Goal: Task Accomplishment & Management: Manage account settings

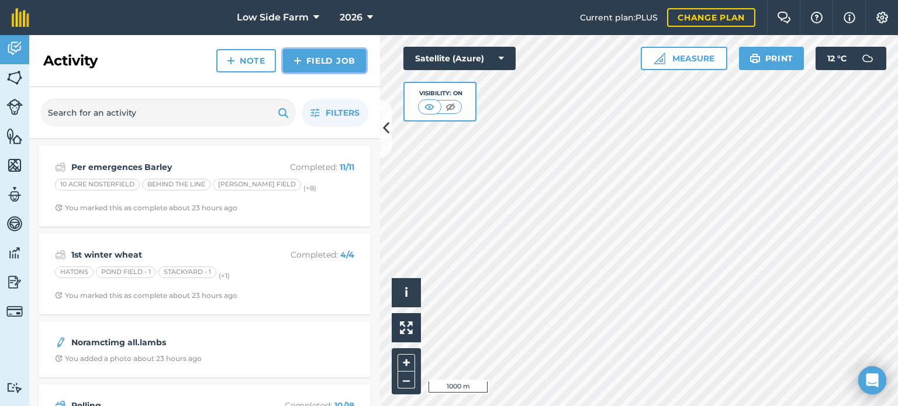
click at [339, 53] on link "Field Job" at bounding box center [324, 60] width 83 height 23
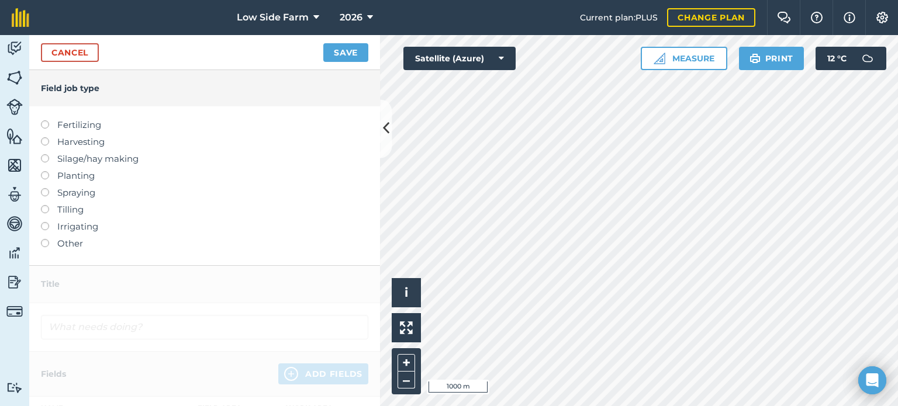
click at [44, 188] on label at bounding box center [49, 188] width 16 height 0
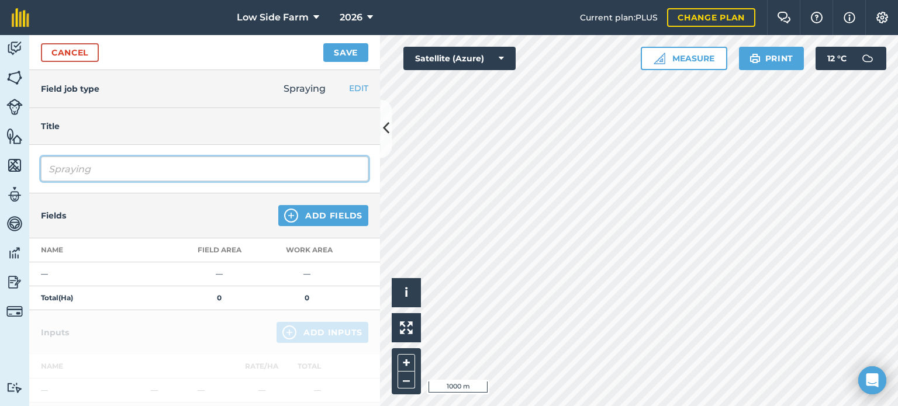
click at [93, 164] on input "Spraying" at bounding box center [204, 169] width 327 height 25
type input "S"
type input "Per Merge Wheat"
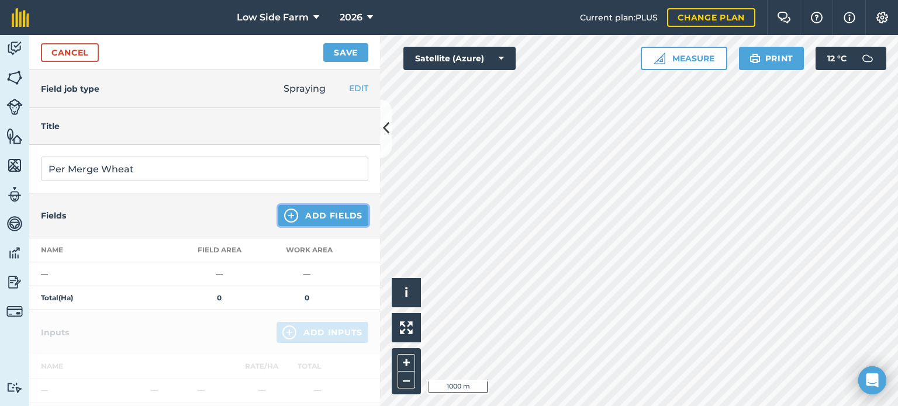
click at [298, 217] on button "Add Fields" at bounding box center [323, 215] width 90 height 21
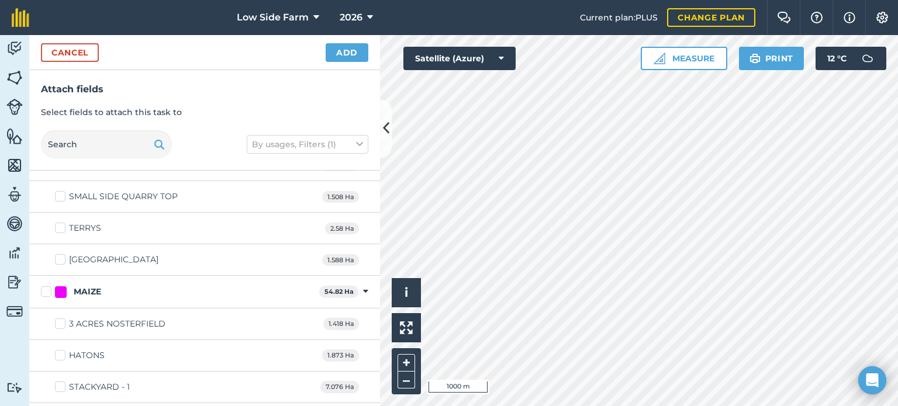
scroll to position [2105, 0]
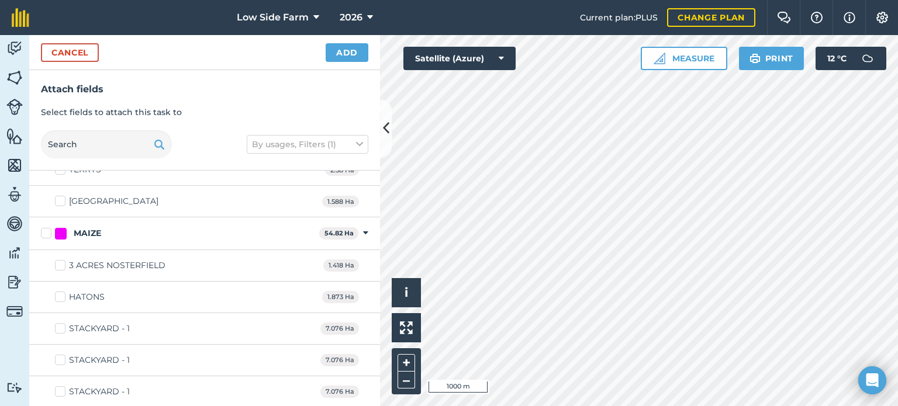
click at [60, 291] on label "HATONS" at bounding box center [80, 297] width 50 height 12
click at [60, 291] on input "HATONS" at bounding box center [59, 295] width 8 height 8
checkbox input "true"
click at [59, 323] on label "STACKYARD - 1" at bounding box center [92, 329] width 75 height 12
click at [59, 323] on input "STACKYARD - 1" at bounding box center [59, 327] width 8 height 8
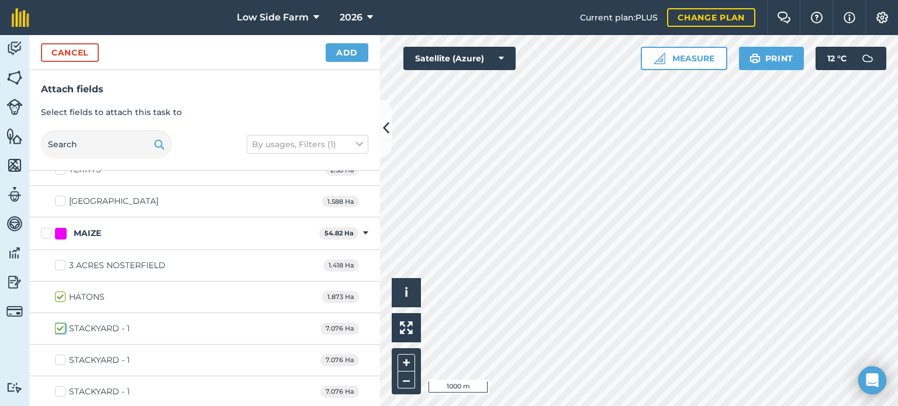
checkbox input "true"
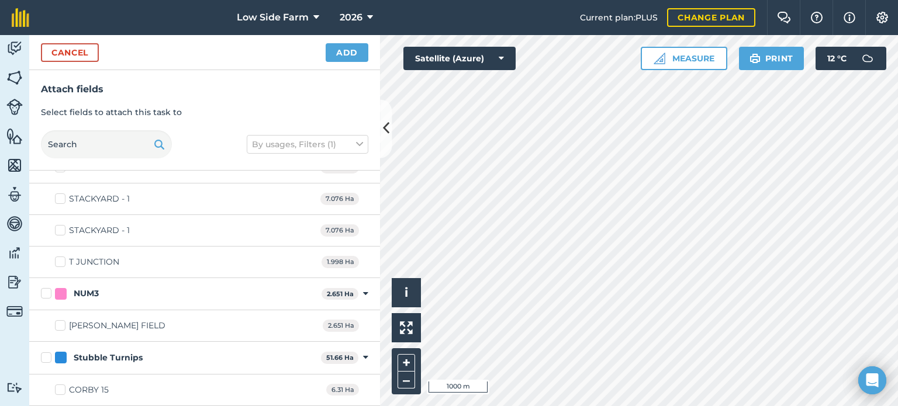
scroll to position [2397, 0]
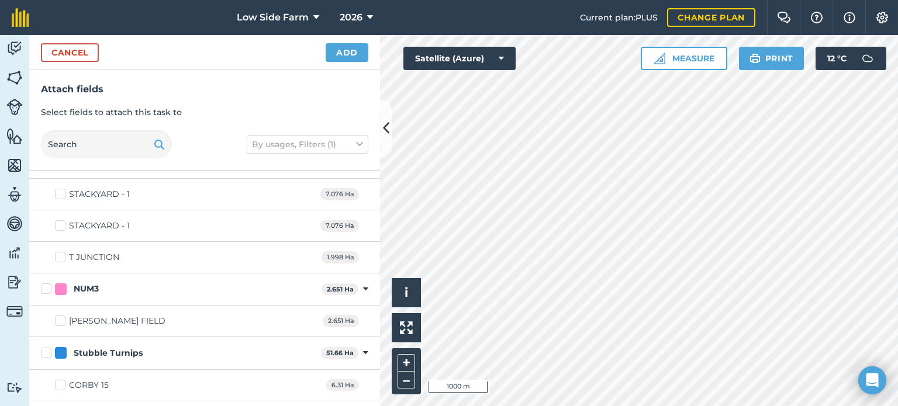
click at [64, 251] on label "T JUNCTION" at bounding box center [87, 257] width 64 height 12
click at [63, 251] on input "T JUNCTION" at bounding box center [59, 255] width 8 height 8
checkbox input "true"
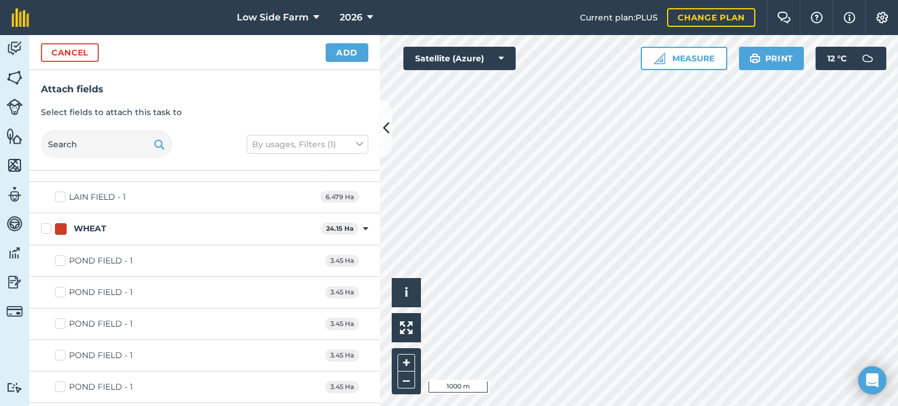
click at [63, 255] on label "POND FIELD - 1" at bounding box center [94, 261] width 78 height 12
click at [63, 255] on input "POND FIELD - 1" at bounding box center [59, 259] width 8 height 8
checkbox input "true"
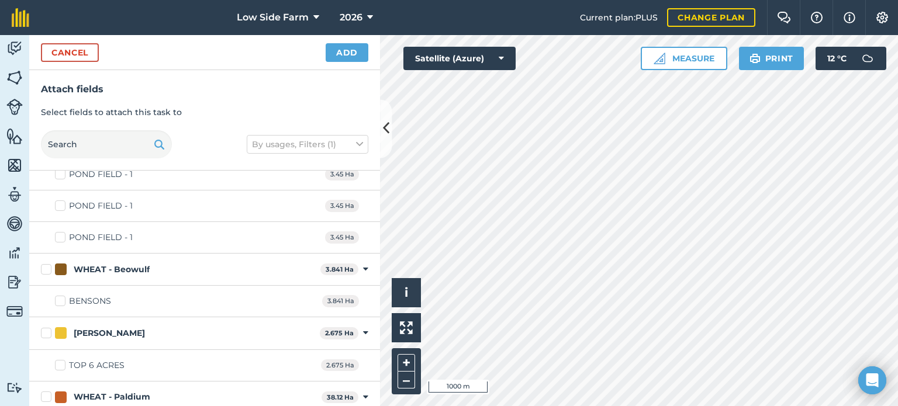
scroll to position [3040, 0]
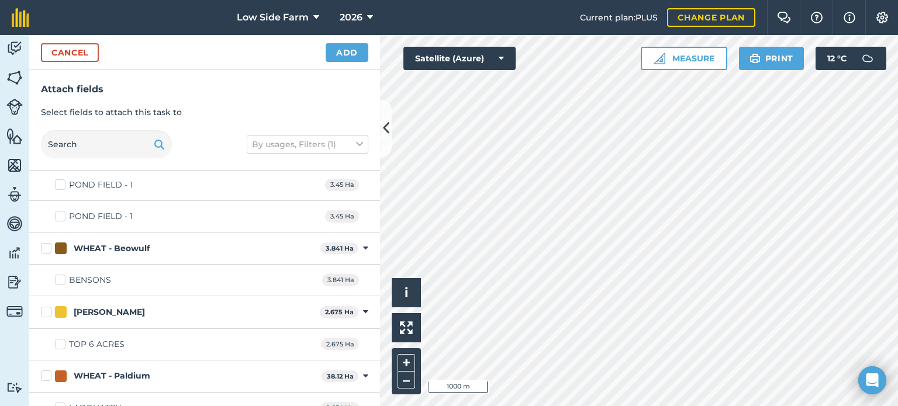
click at [64, 339] on label "TOP 6 ACRES" at bounding box center [90, 345] width 70 height 12
click at [63, 339] on input "TOP 6 ACRES" at bounding box center [59, 343] width 8 height 8
checkbox input "true"
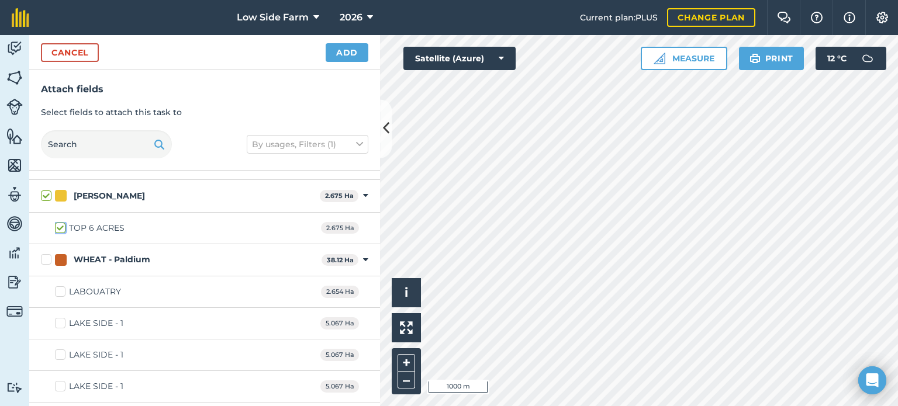
scroll to position [3157, 0]
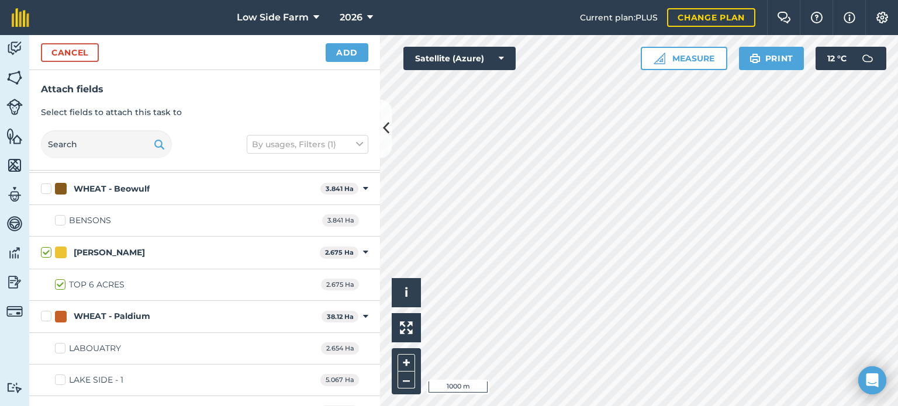
scroll to position [3099, 0]
click at [63, 344] on label "LABOUATRY" at bounding box center [88, 350] width 66 height 12
click at [63, 344] on input "LABOUATRY" at bounding box center [59, 348] width 8 height 8
checkbox input "true"
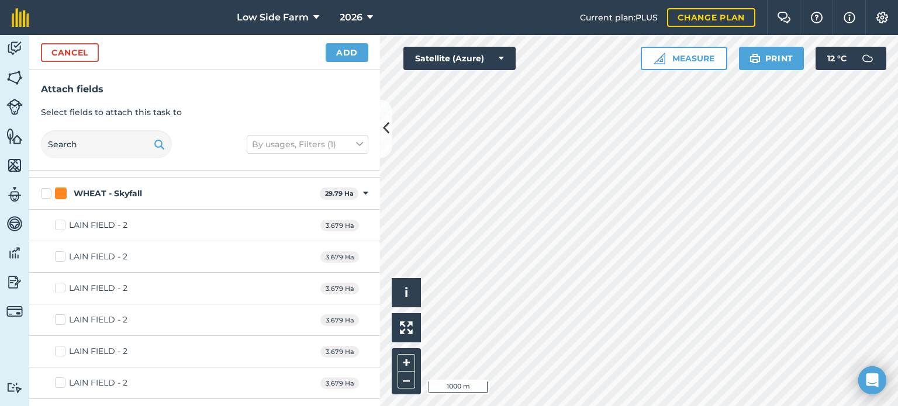
scroll to position [3449, 0]
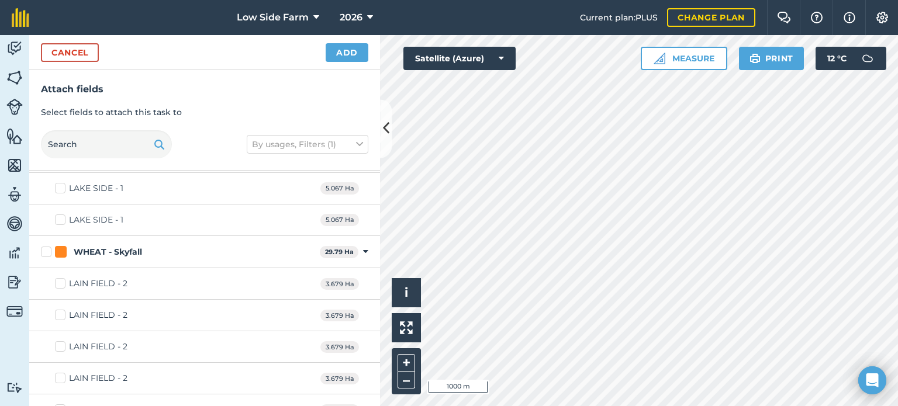
click at [61, 278] on label "LAIN FIELD - 2" at bounding box center [91, 284] width 72 height 12
click at [61, 278] on input "LAIN FIELD - 2" at bounding box center [59, 282] width 8 height 8
checkbox input "true"
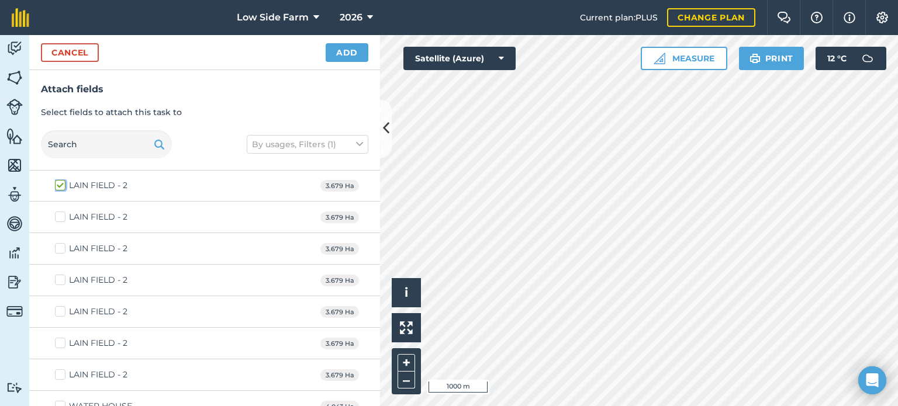
scroll to position [3550, 0]
click at [65, 398] on label "WATER HOUSE" at bounding box center [93, 404] width 77 height 12
click at [58, 398] on label "WATER HOUSE" at bounding box center [93, 404] width 77 height 12
click at [58, 398] on input "WATER HOUSE" at bounding box center [59, 402] width 8 height 8
checkbox input "true"
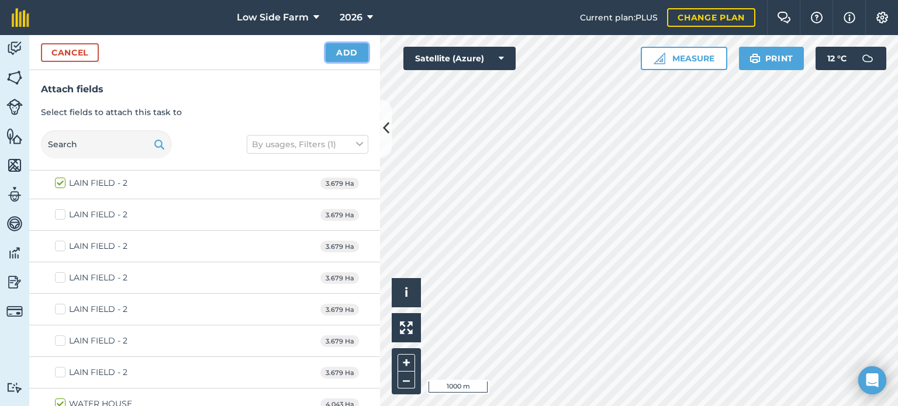
click at [348, 51] on button "Add" at bounding box center [347, 52] width 43 height 19
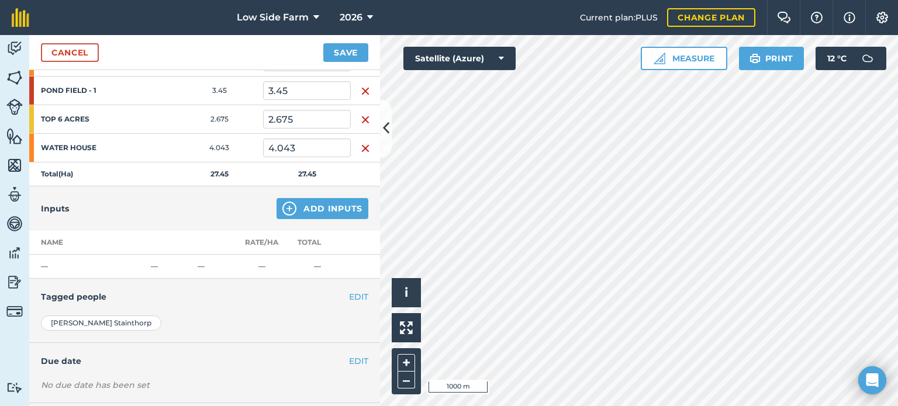
scroll to position [351, 0]
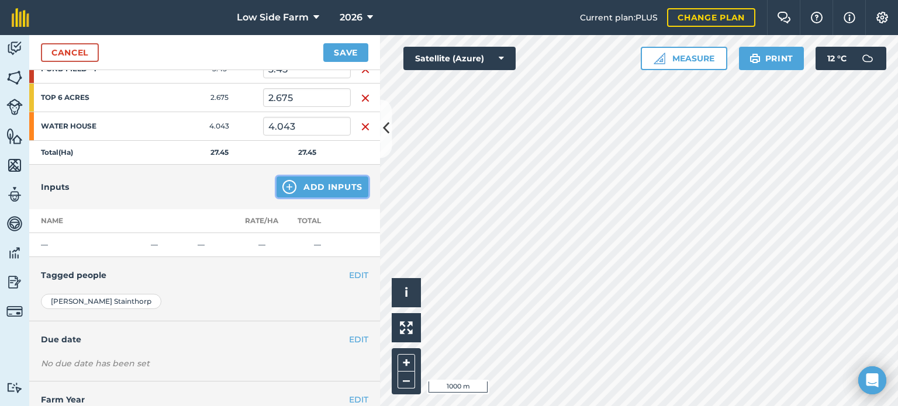
click at [310, 187] on button "Add Inputs" at bounding box center [323, 187] width 92 height 21
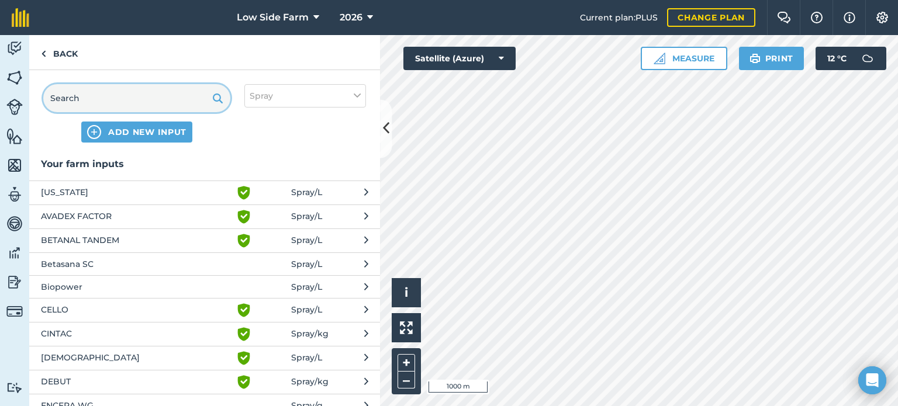
click at [80, 92] on input "text" at bounding box center [136, 98] width 187 height 28
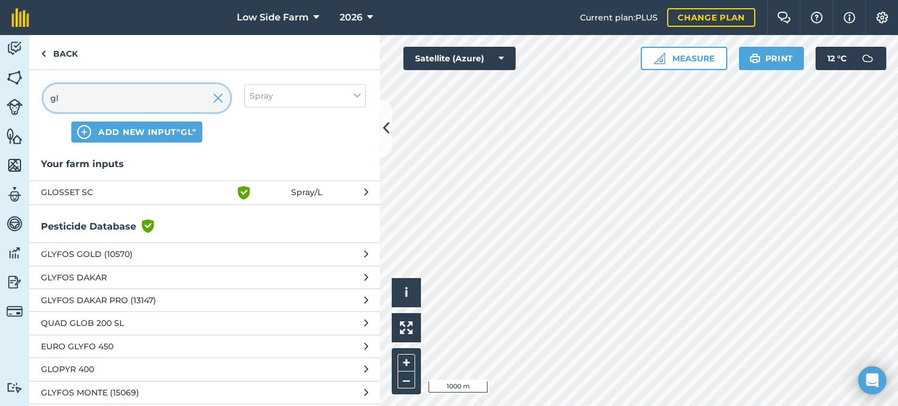
type input "gl"
click at [126, 182] on button "GLOSSET SC Green shield with white tick Spray / L" at bounding box center [204, 193] width 351 height 24
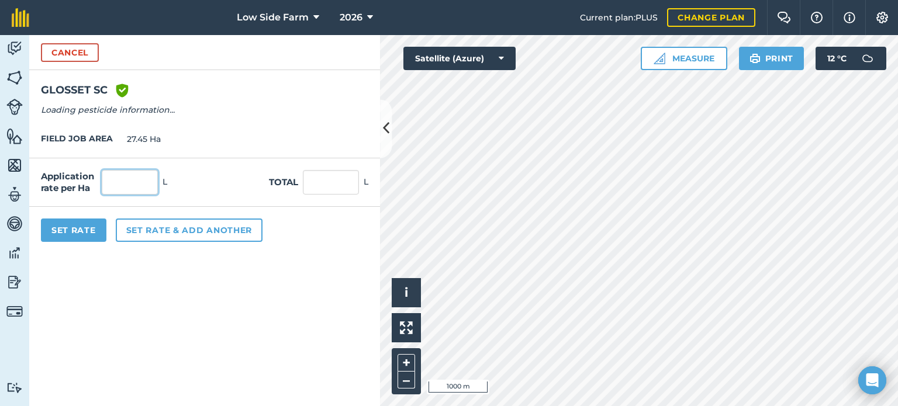
click at [123, 189] on input "text" at bounding box center [130, 182] width 56 height 25
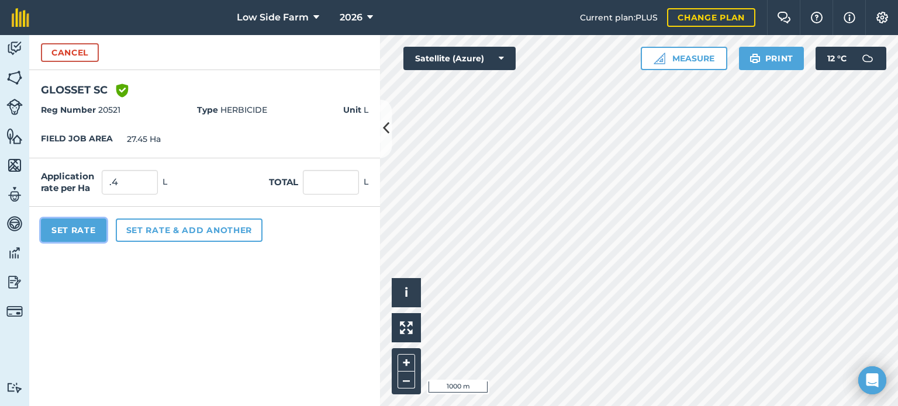
type input "0.4"
type input "10.98"
click at [81, 232] on button "Set Rate" at bounding box center [73, 230] width 65 height 23
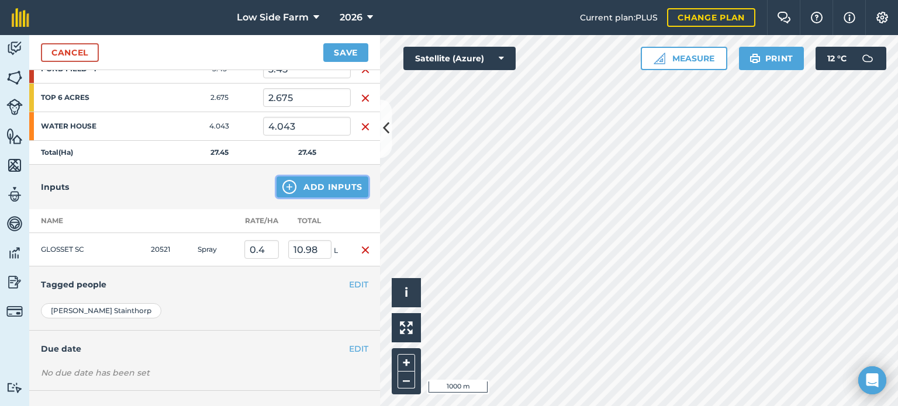
click at [315, 182] on button "Add Inputs" at bounding box center [323, 187] width 92 height 21
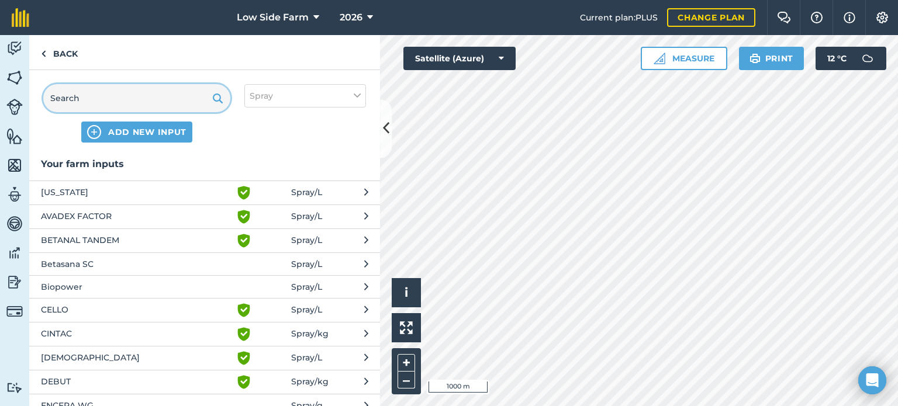
click at [116, 103] on input "text" at bounding box center [136, 98] width 187 height 28
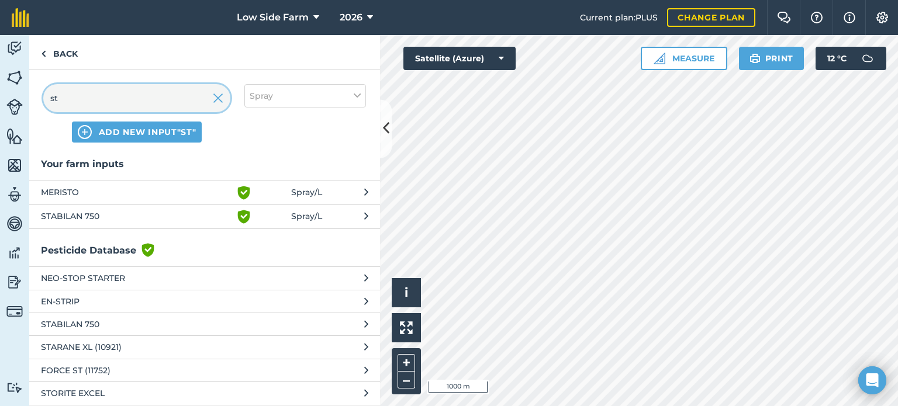
type input "s"
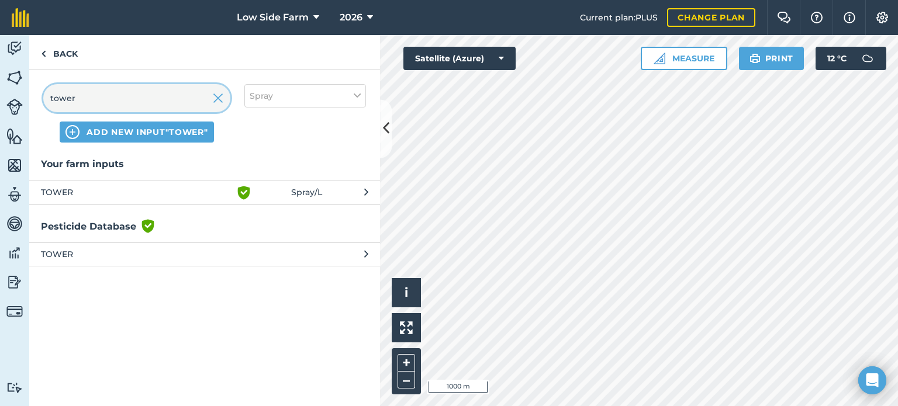
type input "tower"
click at [144, 189] on span "TOWER" at bounding box center [136, 193] width 191 height 14
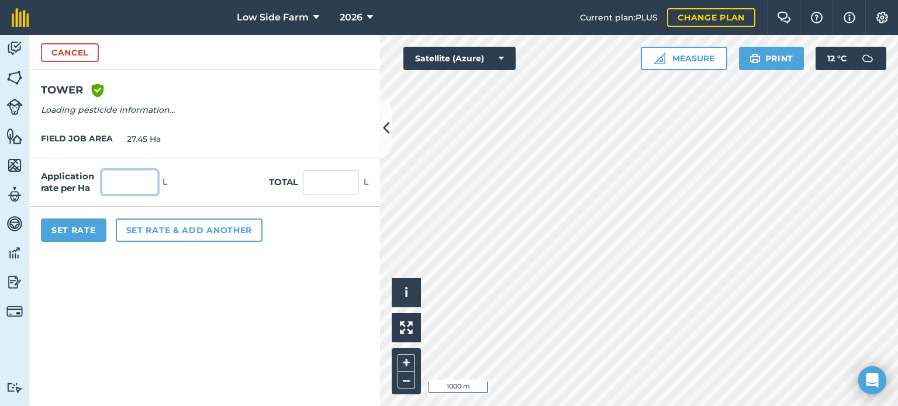
click at [136, 189] on input "text" at bounding box center [130, 182] width 56 height 25
type input "2"
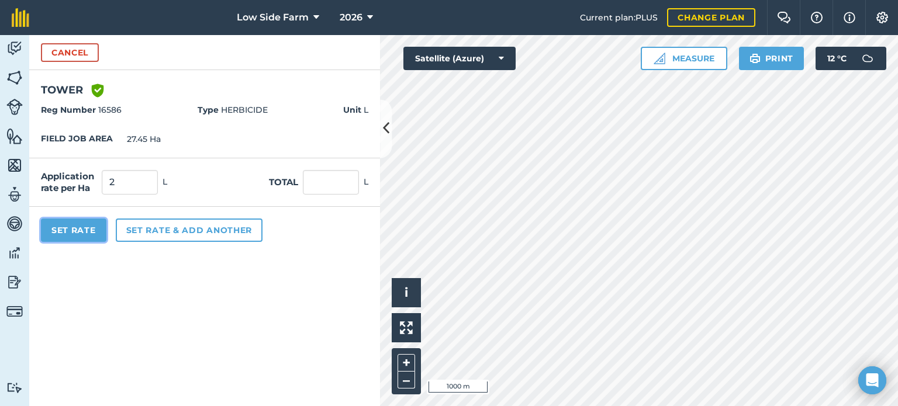
type input "54.9"
click at [78, 231] on button "Set Rate" at bounding box center [73, 230] width 65 height 23
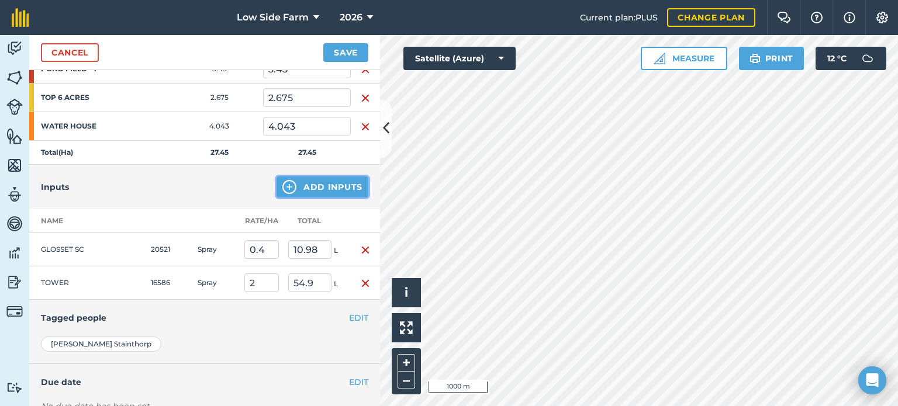
click at [313, 180] on button "Add Inputs" at bounding box center [323, 187] width 92 height 21
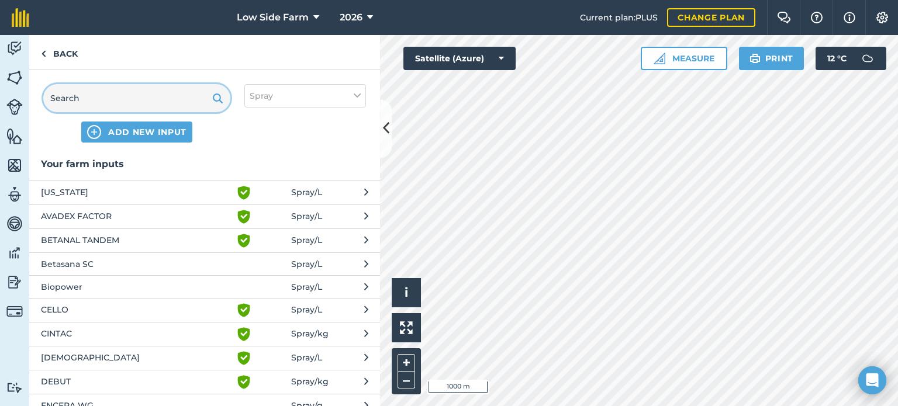
click at [99, 103] on input "text" at bounding box center [136, 98] width 187 height 28
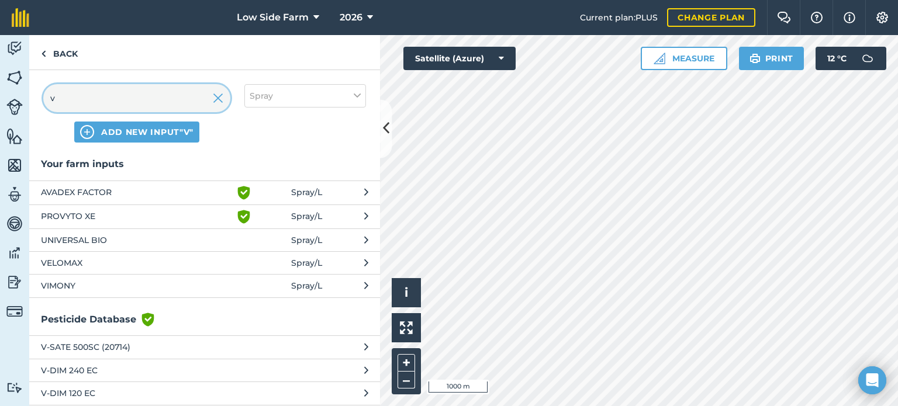
type input "v"
click at [149, 261] on span "VELOMAX" at bounding box center [136, 263] width 191 height 13
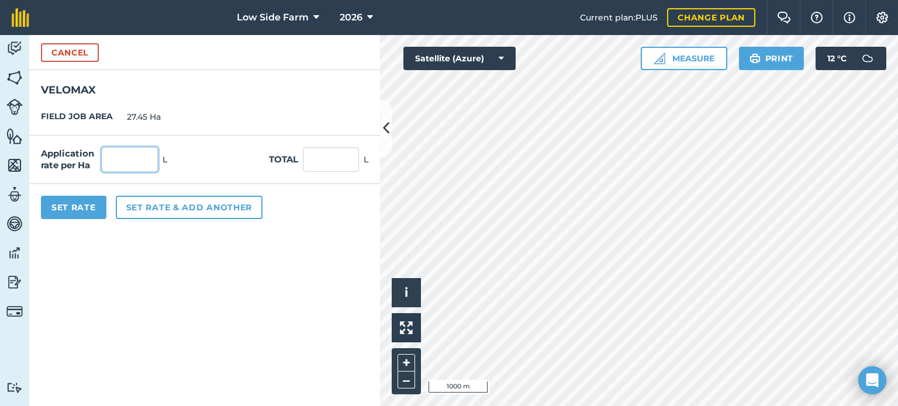
click at [127, 162] on input "text" at bounding box center [130, 159] width 56 height 25
type input "0.4"
type input "10.98"
click at [70, 206] on button "Set Rate" at bounding box center [73, 207] width 65 height 23
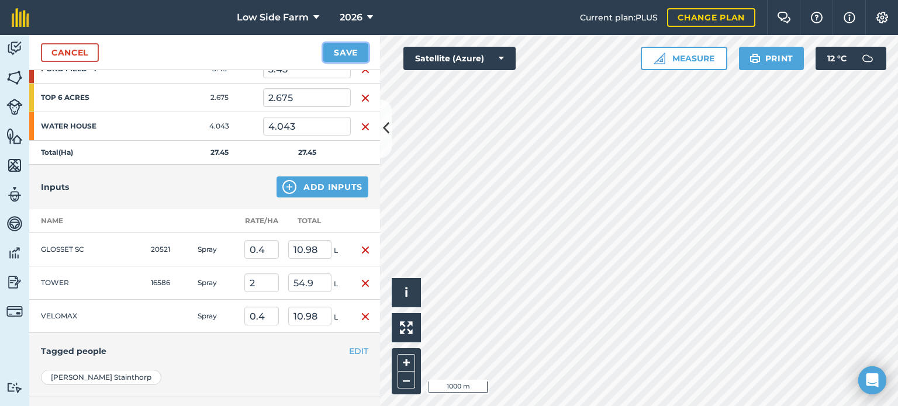
click at [352, 56] on button "Save" at bounding box center [345, 52] width 45 height 19
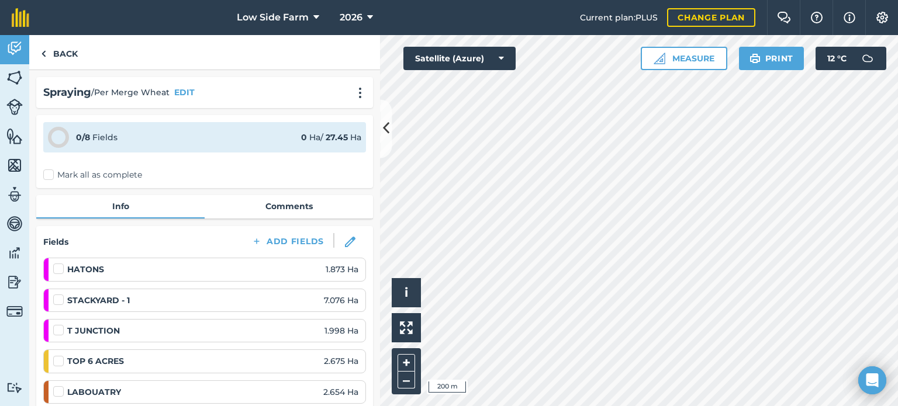
click at [531, 13] on div "Low Side Farm 2026 Current plan : PLUS Change plan Farm Chat Help Info Settings…" at bounding box center [449, 203] width 898 height 406
click at [652, 406] on html "Low Side Farm 2026 Current plan : PLUS Change plan Farm Chat Help Info Settings…" at bounding box center [449, 203] width 898 height 406
click at [598, 406] on html "Low Side Farm 2026 Current plan : PLUS Change plan Farm Chat Help Info Settings…" at bounding box center [449, 203] width 898 height 406
click at [710, 406] on html "Low Side Farm 2026 Current plan : PLUS Change plan Farm Chat Help Info Settings…" at bounding box center [449, 203] width 898 height 406
click at [631, 406] on html "Low Side Farm 2026 Current plan : PLUS Change plan Farm Chat Help Info Settings…" at bounding box center [449, 203] width 898 height 406
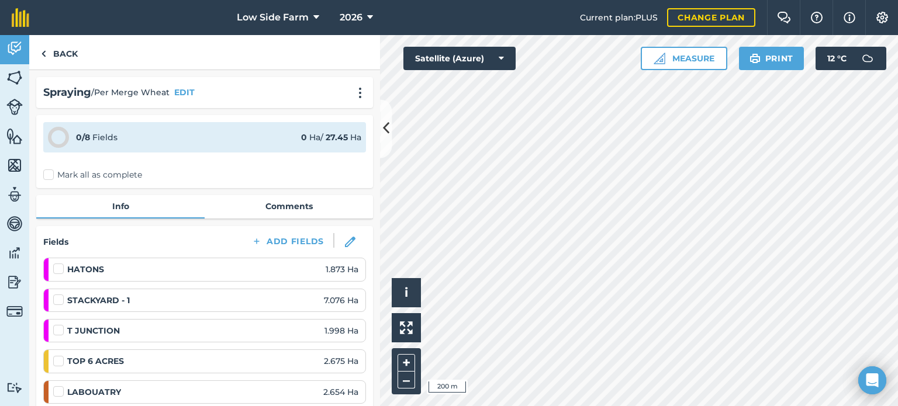
click at [671, 406] on html "Low Side Farm 2026 Current plan : PLUS Change plan Farm Chat Help Info Settings…" at bounding box center [449, 203] width 898 height 406
click at [856, 55] on img at bounding box center [867, 58] width 23 height 23
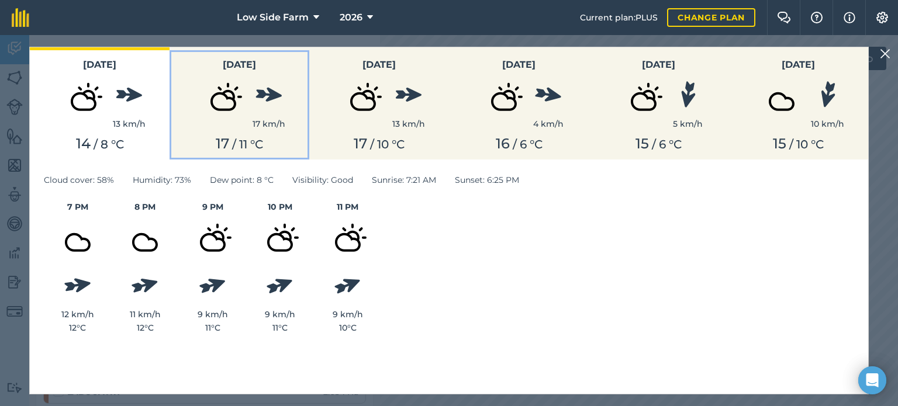
click at [234, 127] on img at bounding box center [223, 101] width 58 height 58
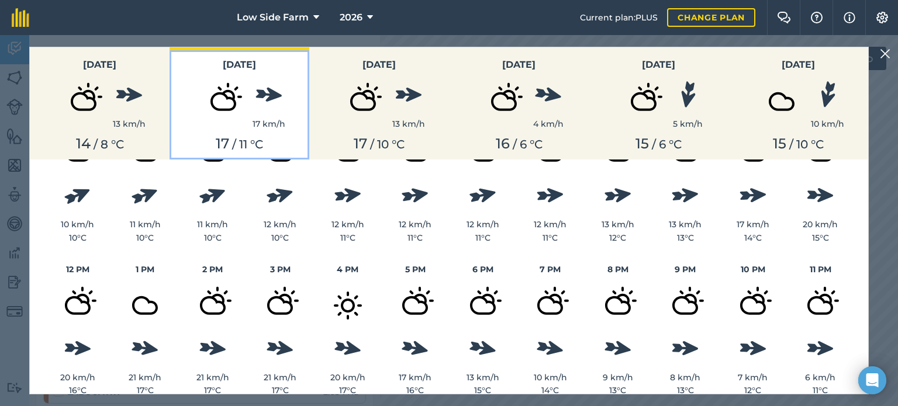
scroll to position [107, 0]
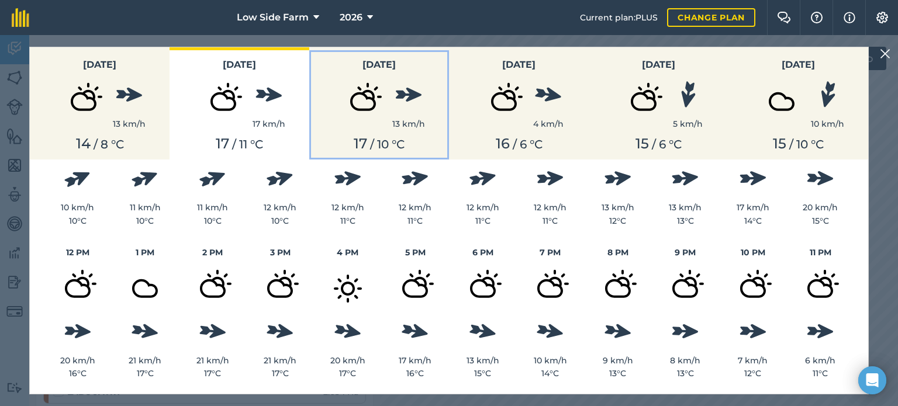
click at [387, 123] on img at bounding box center [363, 101] width 58 height 58
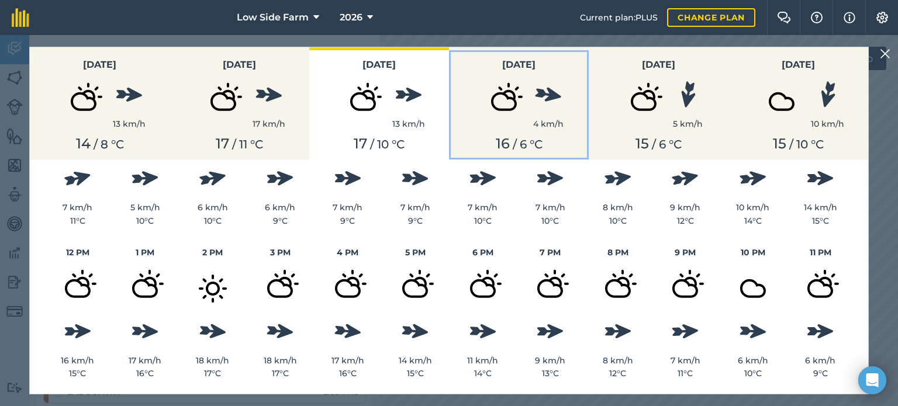
click at [491, 115] on img at bounding box center [504, 101] width 58 height 58
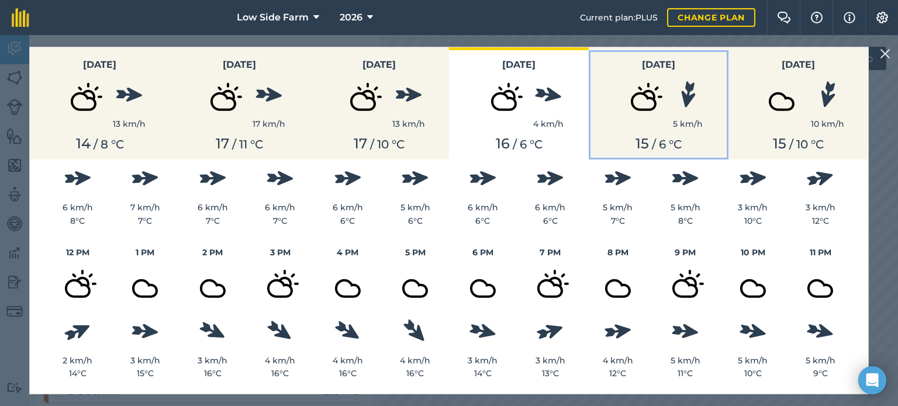
click at [659, 116] on img at bounding box center [643, 101] width 58 height 58
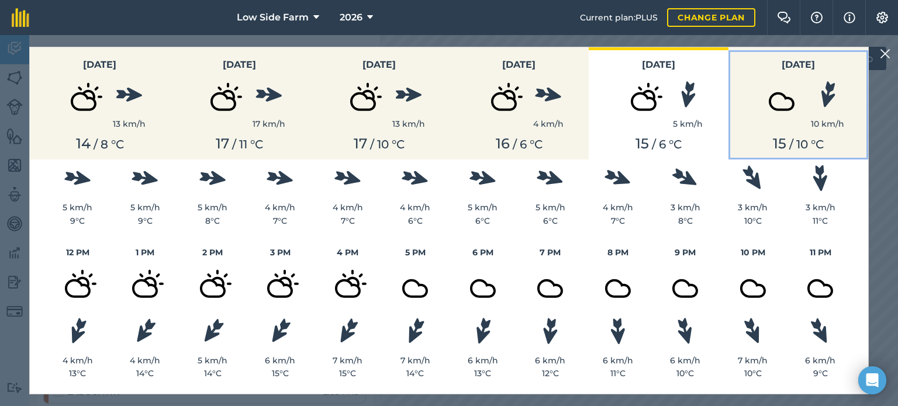
click at [788, 109] on img at bounding box center [781, 101] width 58 height 58
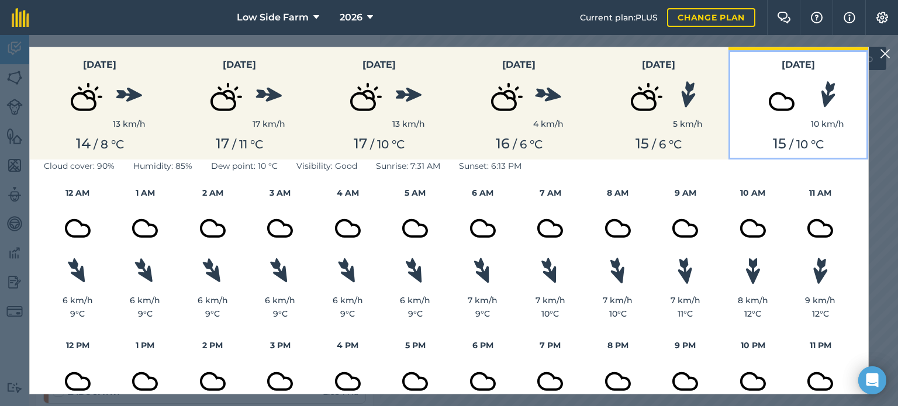
scroll to position [0, 0]
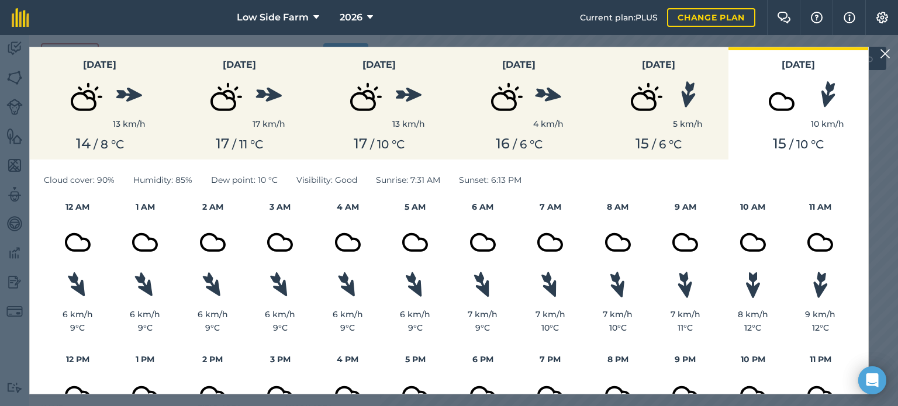
click at [885, 47] on img at bounding box center [885, 54] width 11 height 14
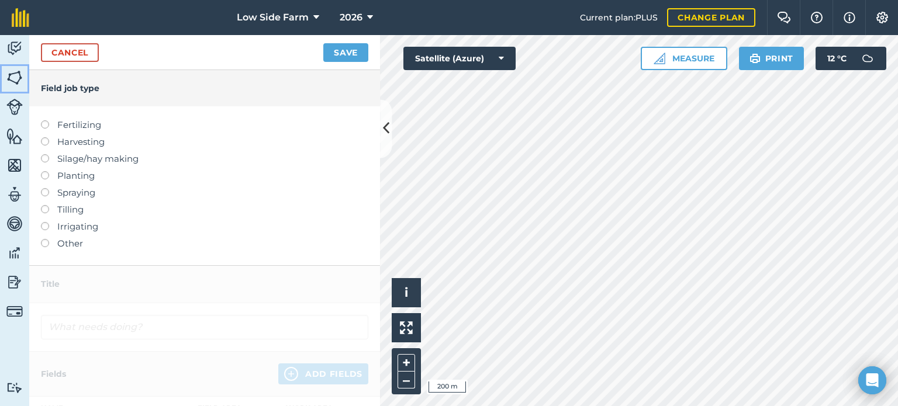
click at [18, 81] on img at bounding box center [14, 78] width 16 height 18
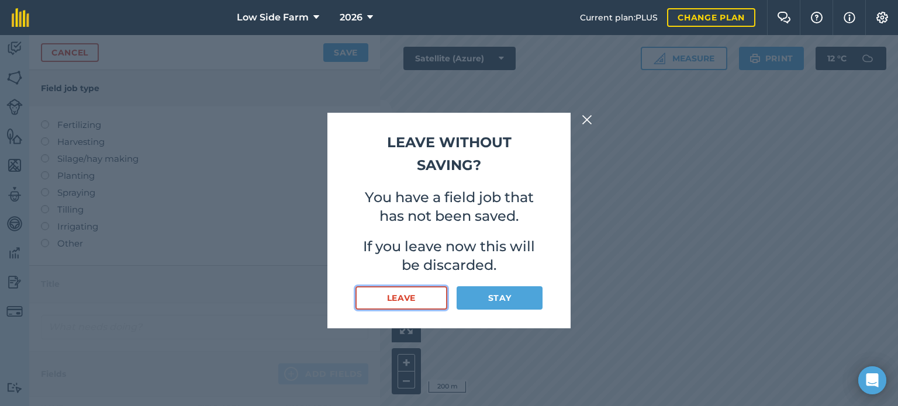
click at [407, 302] on button "Leave" at bounding box center [401, 297] width 92 height 23
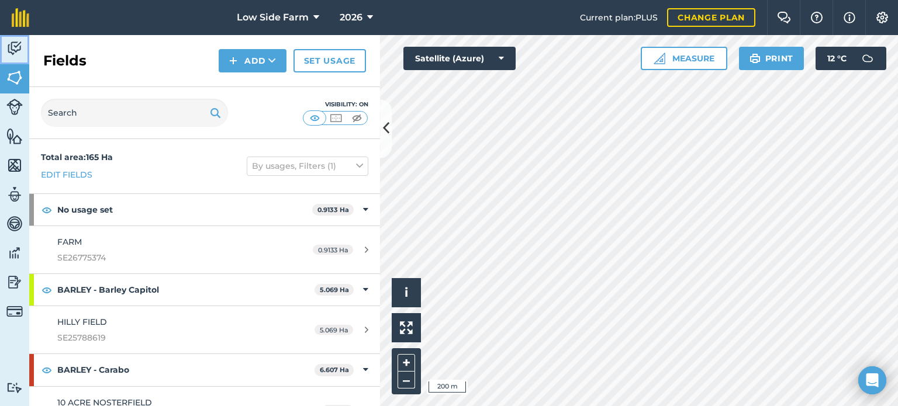
click at [13, 46] on img at bounding box center [14, 49] width 16 height 18
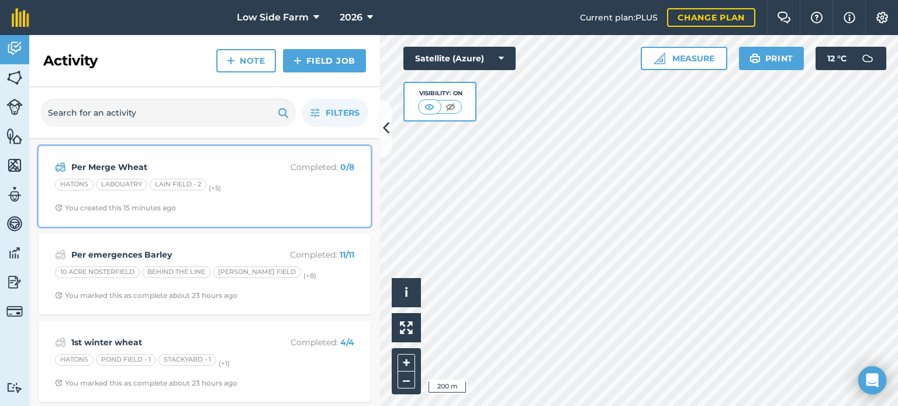
click at [243, 189] on div "HATONS LABOUATRY LAIN FIELD - 2 (+ 5 )" at bounding box center [204, 186] width 299 height 15
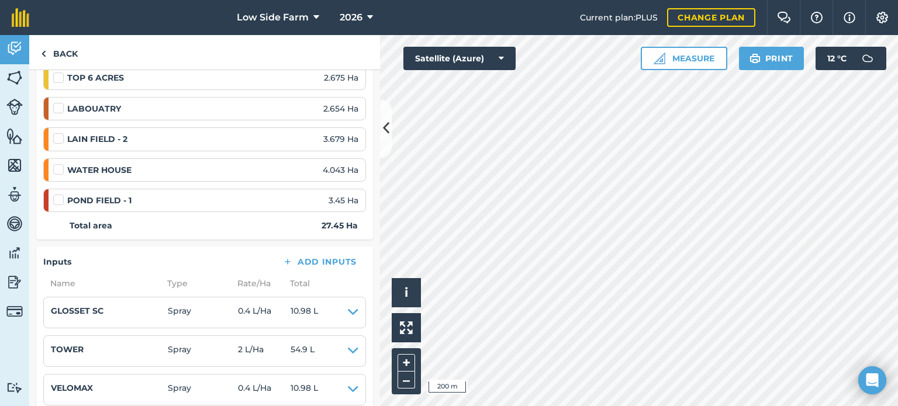
scroll to position [292, 0]
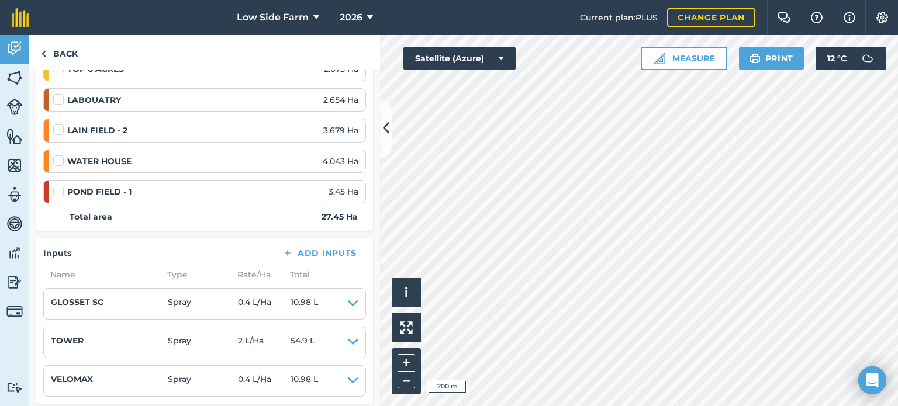
click at [59, 185] on label at bounding box center [60, 185] width 14 height 0
click at [59, 189] on input "checkbox" at bounding box center [57, 189] width 8 height 8
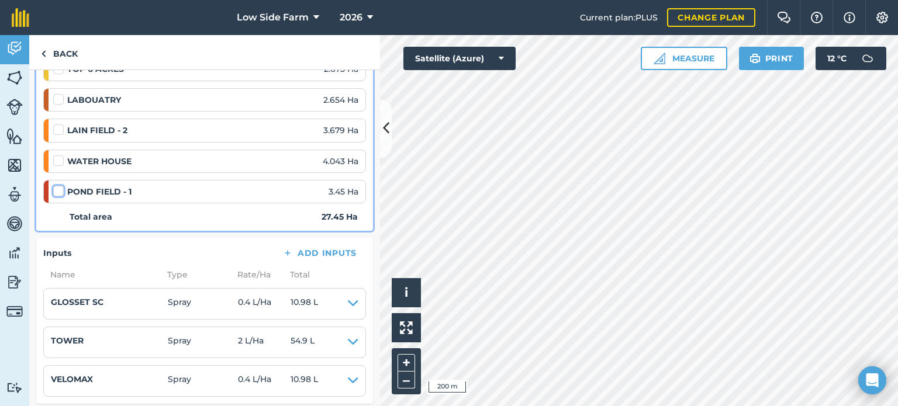
checkbox input "false"
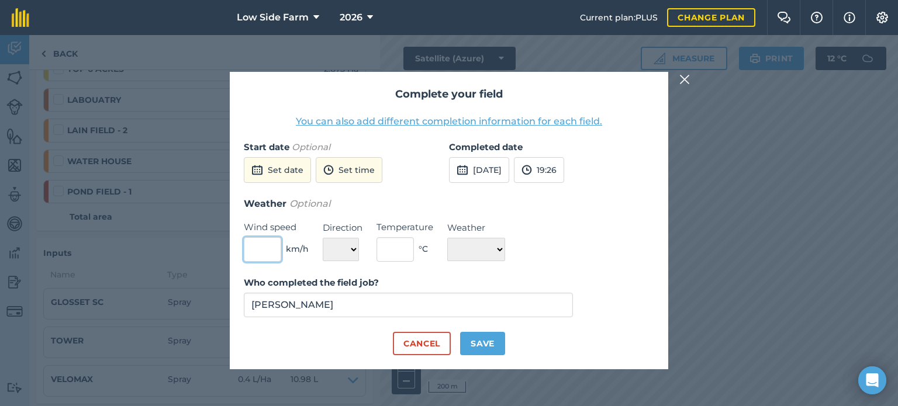
click at [264, 250] on input "text" at bounding box center [262, 249] width 37 height 25
type input "3"
click at [343, 245] on select "N NE E SE S SW W NW" at bounding box center [341, 249] width 36 height 23
select select "W"
click at [323, 238] on select "N NE E SE S SW W NW" at bounding box center [341, 249] width 36 height 23
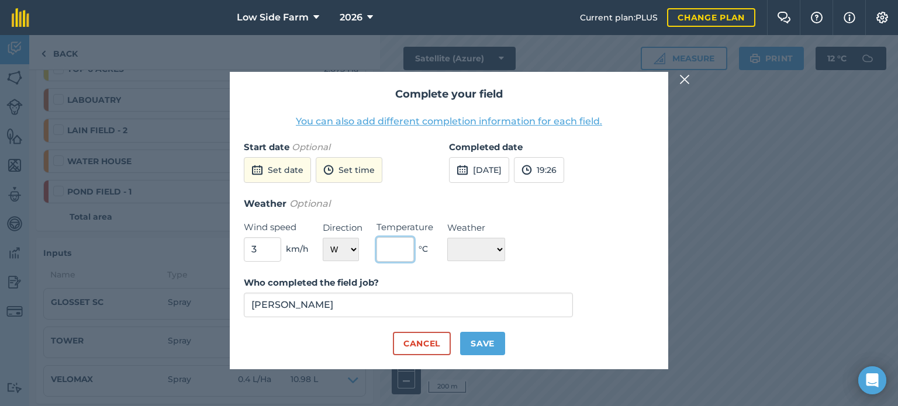
click at [391, 250] on input "text" at bounding box center [395, 249] width 37 height 25
type input "15"
click at [472, 248] on select "☀️ Sunny 🌧 Rainy ⛅️ Cloudy 🌨 Snow ❄️ Icy" at bounding box center [476, 249] width 58 height 23
select select "Cloudy"
click at [447, 238] on select "☀️ Sunny 🌧 Rainy ⛅️ Cloudy 🌨 Snow ❄️ Icy" at bounding box center [476, 249] width 58 height 23
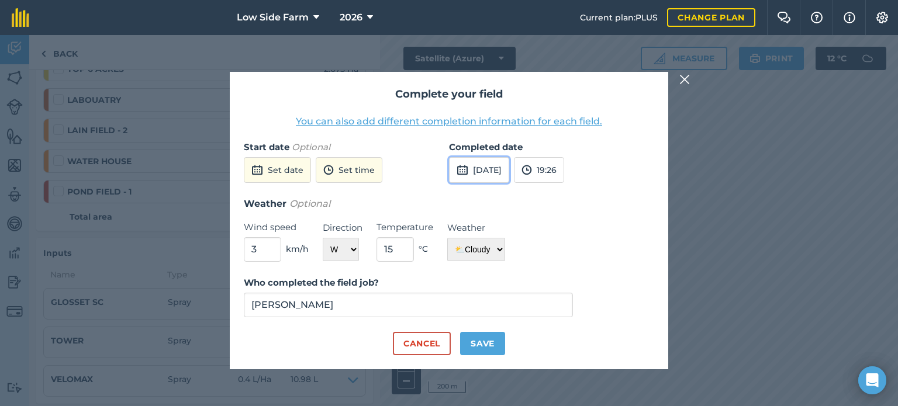
click at [502, 170] on button "[DATE]" at bounding box center [479, 170] width 60 height 26
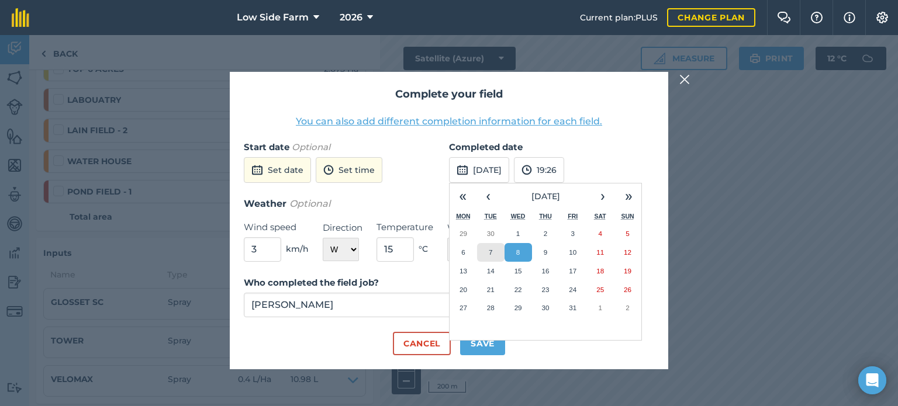
click at [496, 250] on button "7" at bounding box center [490, 252] width 27 height 19
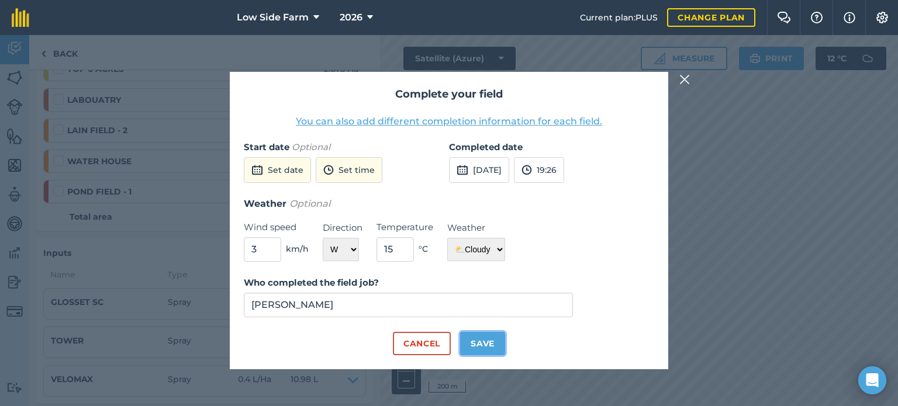
click at [484, 343] on button "Save" at bounding box center [482, 343] width 45 height 23
checkbox input "true"
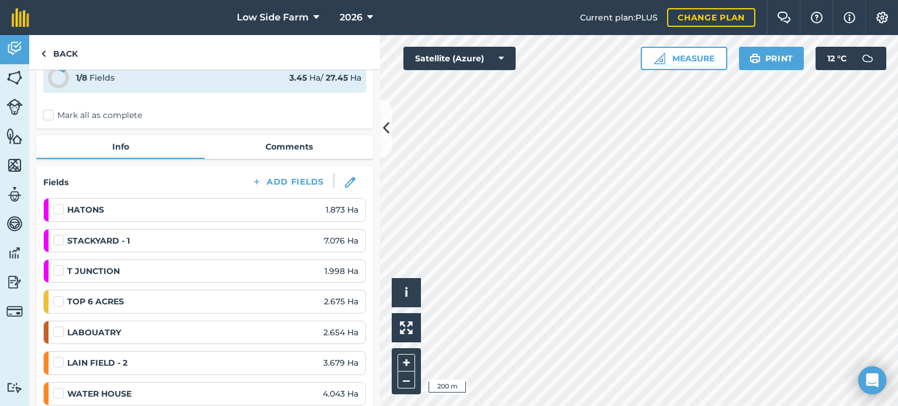
scroll to position [58, 0]
click at [58, 205] on label at bounding box center [60, 205] width 14 height 0
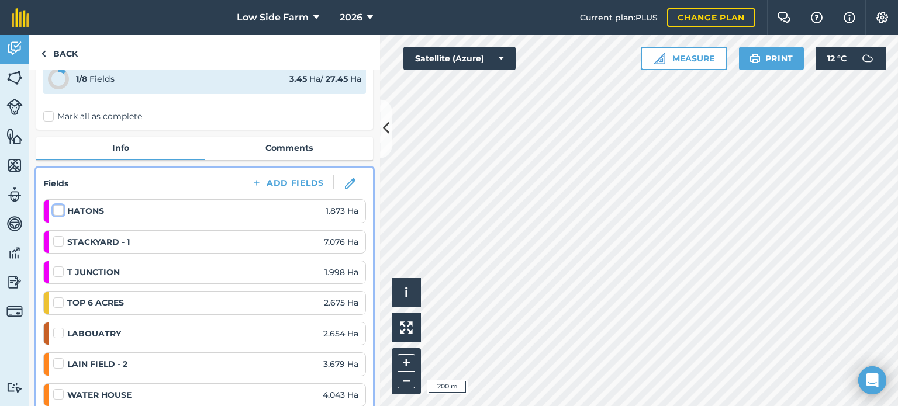
click at [58, 207] on input "checkbox" at bounding box center [57, 209] width 8 height 8
checkbox input "false"
select select "W"
select select "Cloudy"
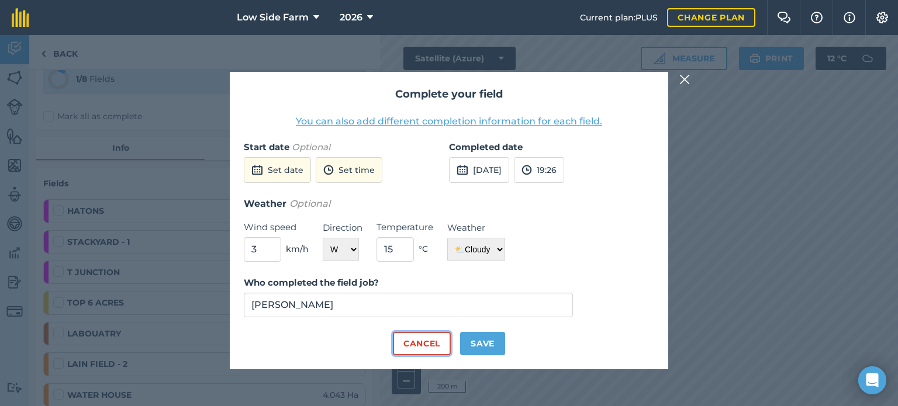
click at [434, 334] on button "Cancel" at bounding box center [422, 343] width 58 height 23
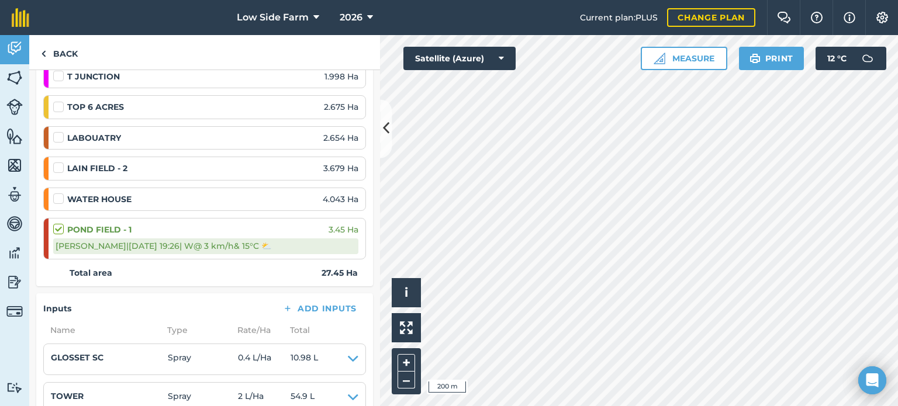
scroll to position [292, 0]
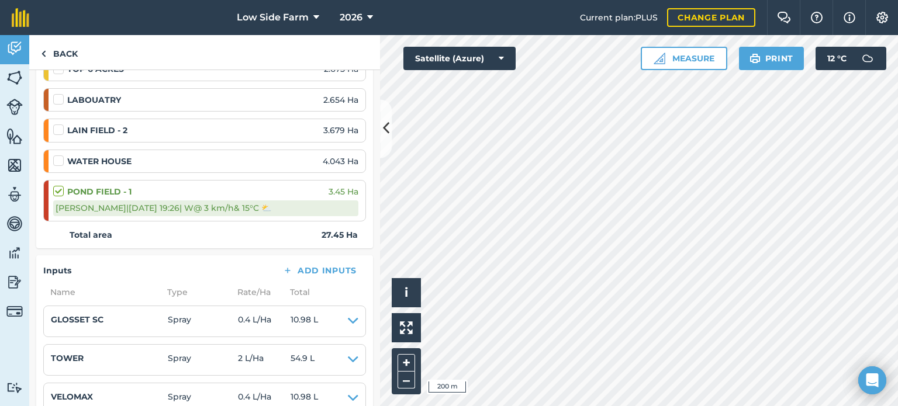
click at [57, 185] on label at bounding box center [60, 185] width 14 height 0
click at [57, 189] on input "checkbox" at bounding box center [57, 189] width 8 height 8
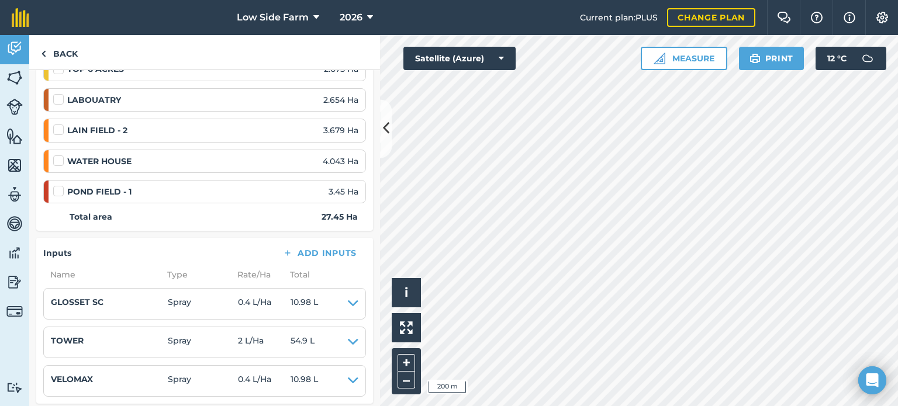
click at [57, 185] on label at bounding box center [60, 185] width 14 height 0
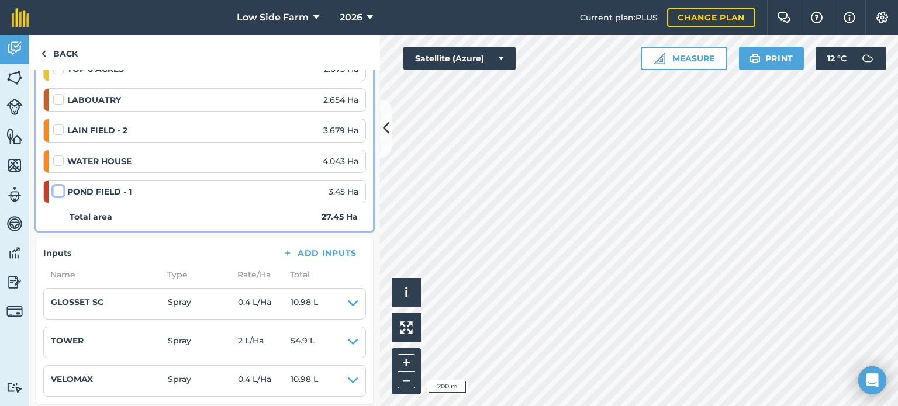
click at [57, 189] on input "checkbox" at bounding box center [57, 189] width 8 height 8
checkbox input "false"
select select "W"
select select "Cloudy"
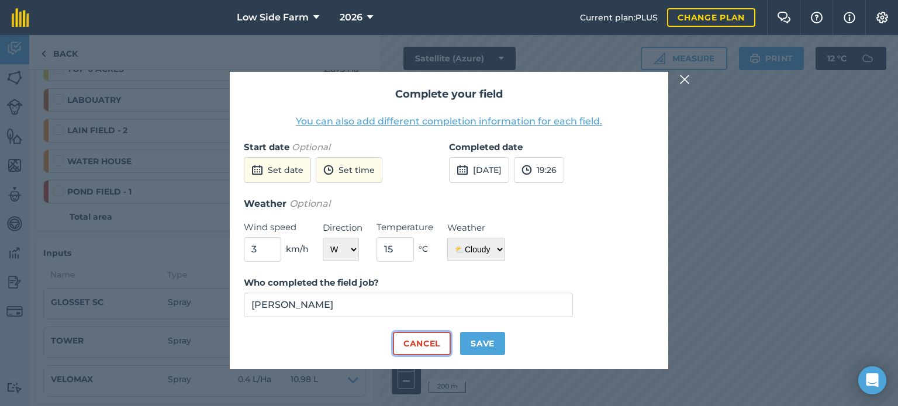
click at [415, 340] on button "Cancel" at bounding box center [422, 343] width 58 height 23
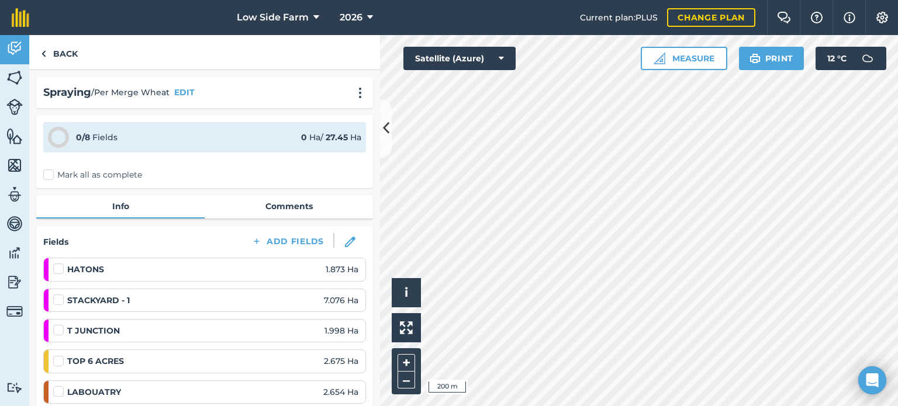
scroll to position [117, 0]
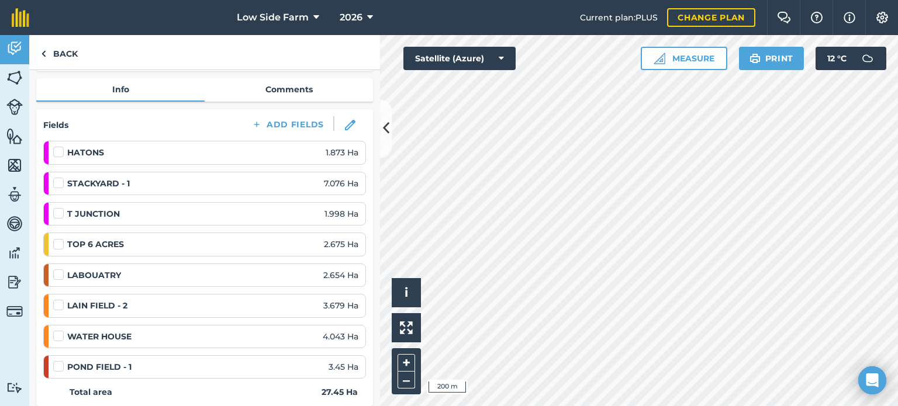
click at [58, 146] on label at bounding box center [60, 146] width 14 height 0
click at [58, 151] on input "checkbox" at bounding box center [57, 150] width 8 height 8
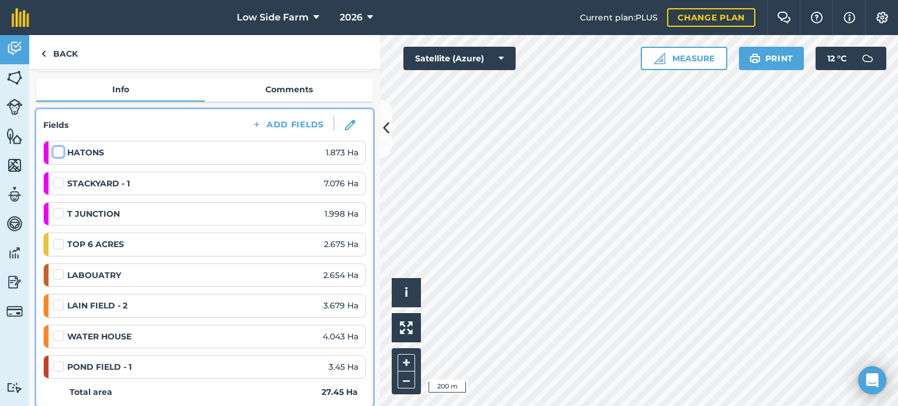
checkbox input "false"
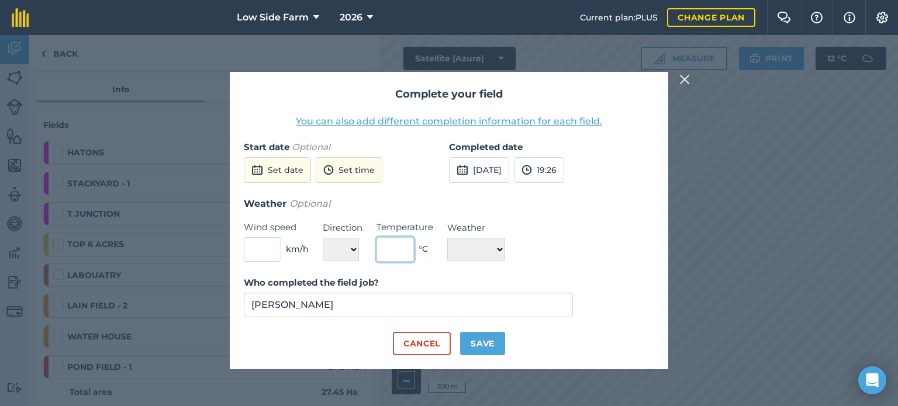
click at [395, 251] on input "text" at bounding box center [395, 249] width 37 height 25
click at [493, 247] on select "☀️ Sunny 🌧 Rainy ⛅️ Cloudy 🌨 Snow ❄️ Icy" at bounding box center [476, 249] width 58 height 23
select select "Cloudy"
click at [447, 238] on select "☀️ Sunny 🌧 Rainy ⛅️ Cloudy 🌨 Snow ❄️ Icy" at bounding box center [476, 249] width 58 height 23
click at [402, 250] on input "text" at bounding box center [395, 249] width 37 height 25
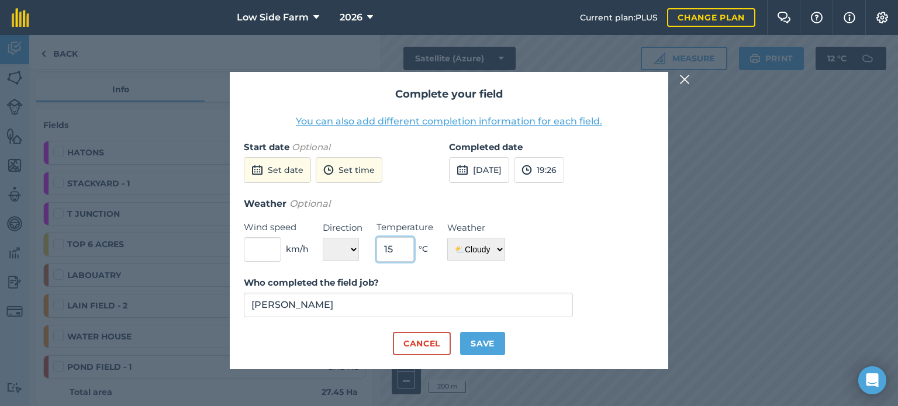
type input "15"
click at [342, 257] on select "N NE E SE S SW W NW" at bounding box center [341, 249] width 36 height 23
select select "W"
click at [323, 238] on select "N NE E SE S SW W NW" at bounding box center [341, 249] width 36 height 23
click at [271, 247] on input "text" at bounding box center [262, 249] width 37 height 25
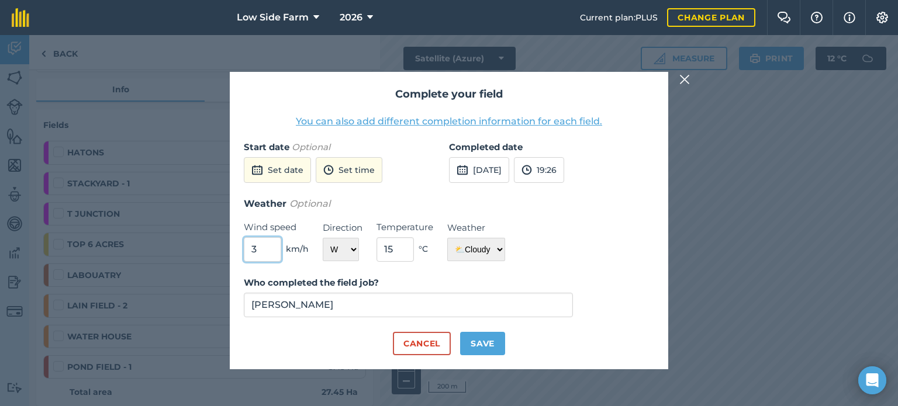
type input "3"
click at [493, 343] on button "Save" at bounding box center [482, 343] width 45 height 23
checkbox input "true"
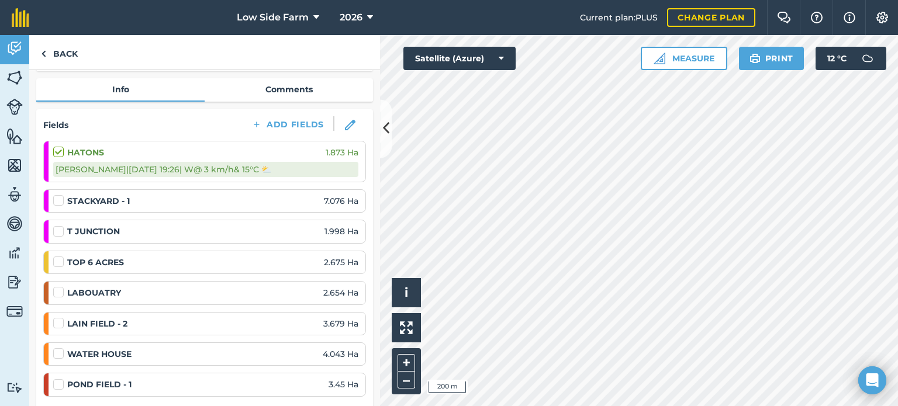
click at [59, 195] on label at bounding box center [60, 195] width 14 height 0
click at [59, 198] on input "checkbox" at bounding box center [57, 199] width 8 height 8
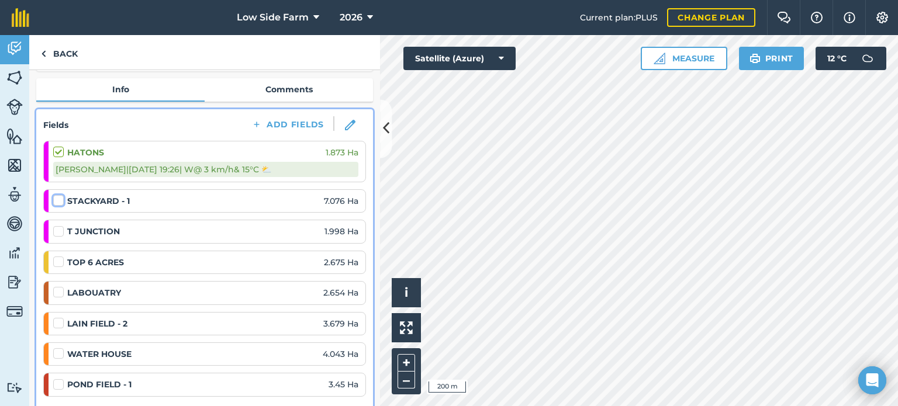
checkbox input "false"
select select "W"
select select "Cloudy"
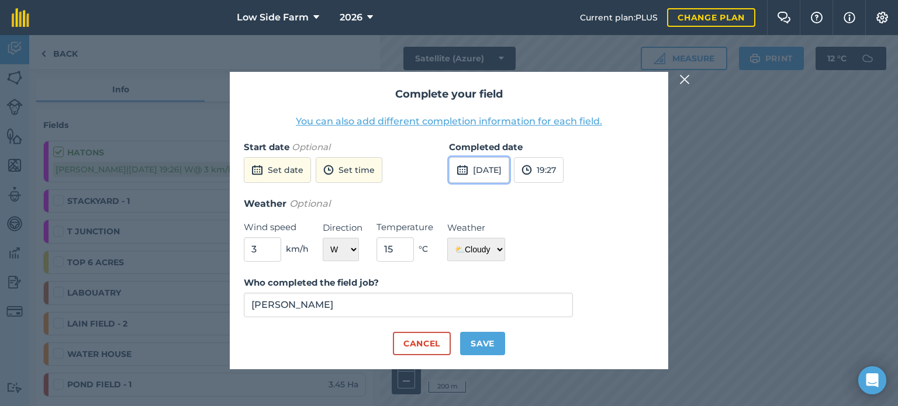
click at [497, 174] on button "[DATE]" at bounding box center [479, 170] width 60 height 26
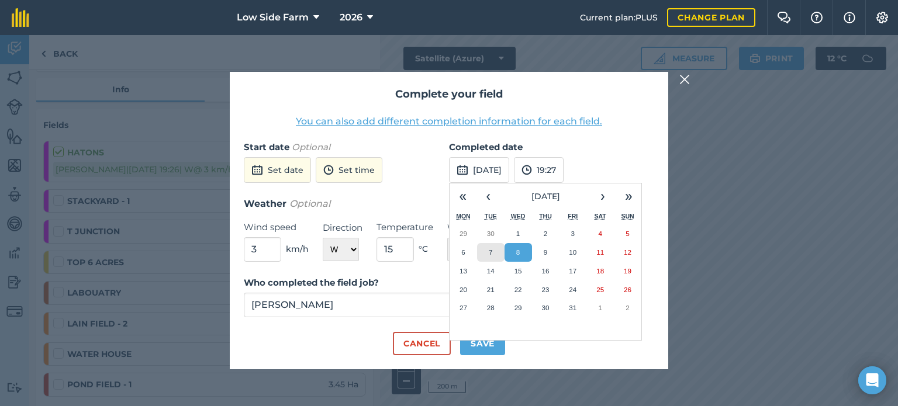
click at [484, 254] on button "7" at bounding box center [490, 252] width 27 height 19
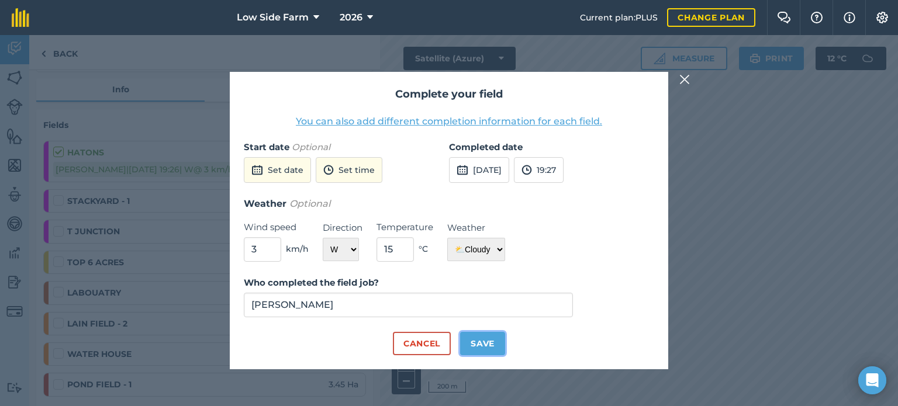
click at [480, 342] on button "Save" at bounding box center [482, 343] width 45 height 23
checkbox input "true"
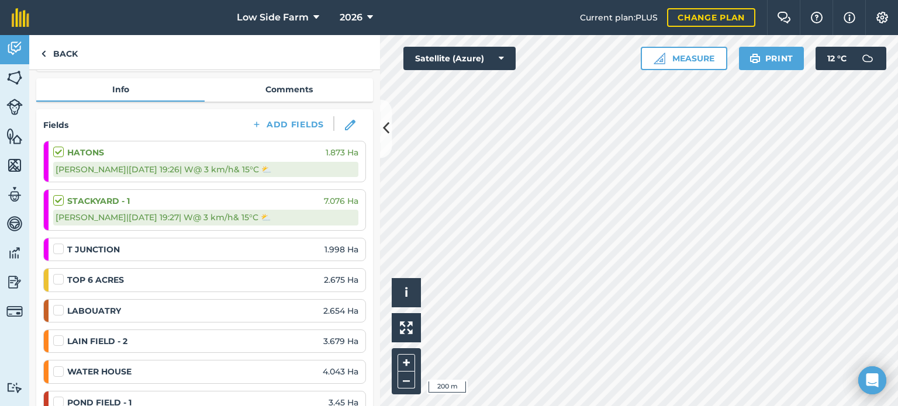
click at [57, 243] on label at bounding box center [60, 243] width 14 height 0
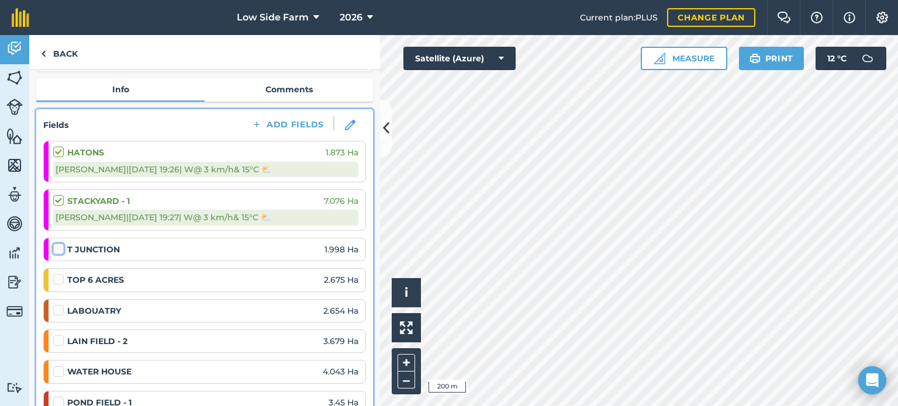
click at [57, 247] on input "checkbox" at bounding box center [57, 247] width 8 height 8
checkbox input "false"
select select "W"
select select "Cloudy"
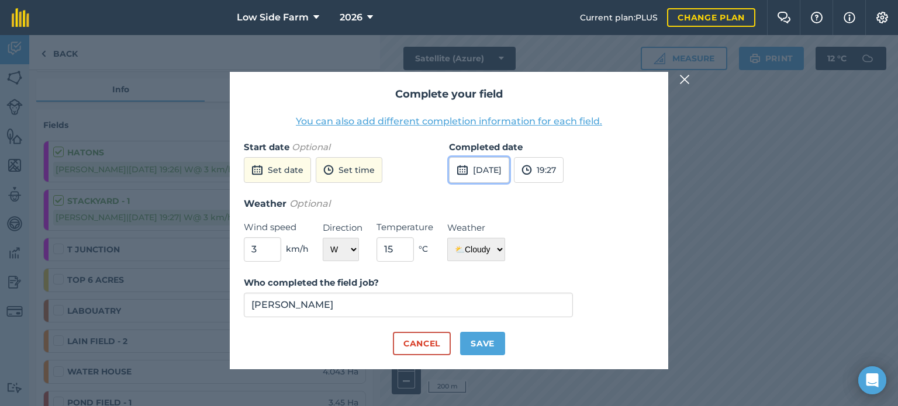
click at [507, 161] on button "[DATE]" at bounding box center [479, 170] width 60 height 26
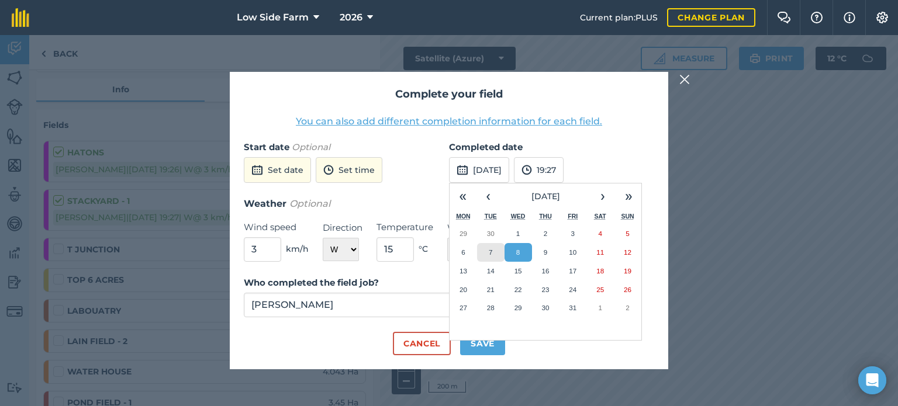
drag, startPoint x: 490, startPoint y: 252, endPoint x: 483, endPoint y: 263, distance: 13.1
click at [490, 252] on abbr "7" at bounding box center [491, 252] width 4 height 8
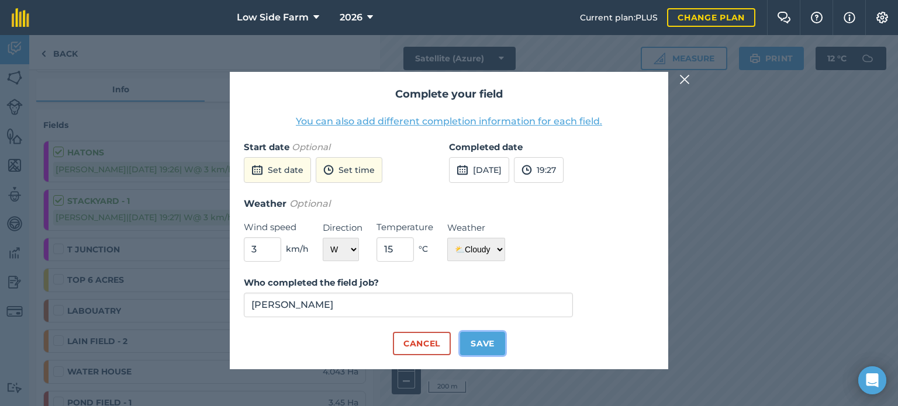
click at [474, 341] on button "Save" at bounding box center [482, 343] width 45 height 23
checkbox input "true"
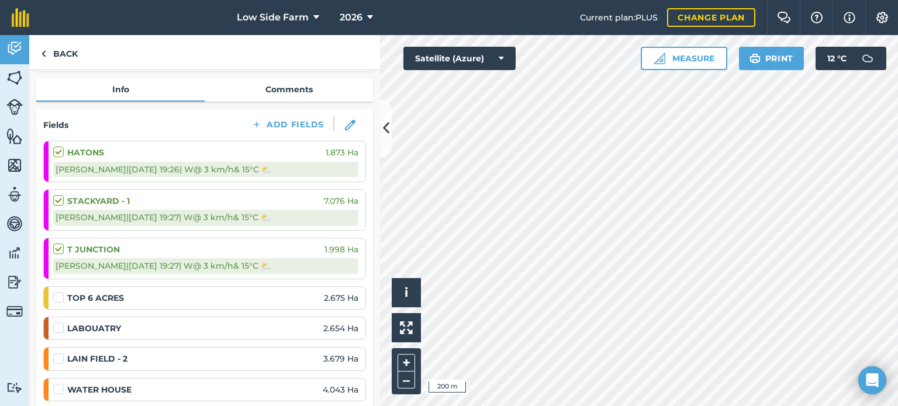
click at [56, 292] on label at bounding box center [60, 292] width 14 height 0
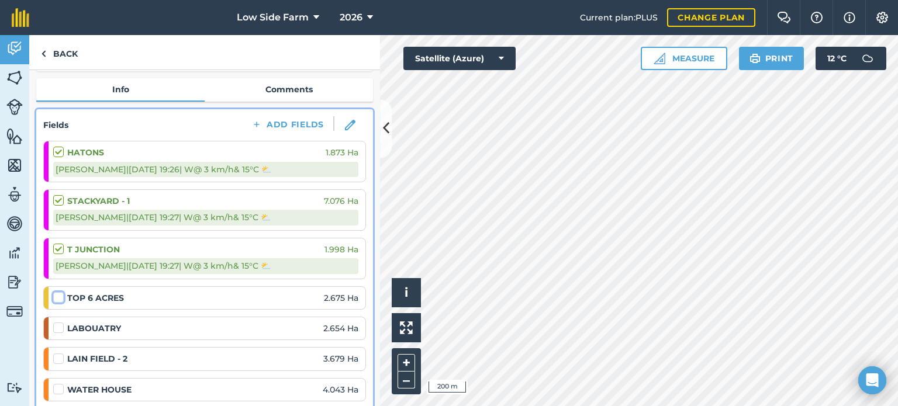
click at [56, 294] on input "checkbox" at bounding box center [57, 296] width 8 height 8
checkbox input "false"
select select "W"
select select "Cloudy"
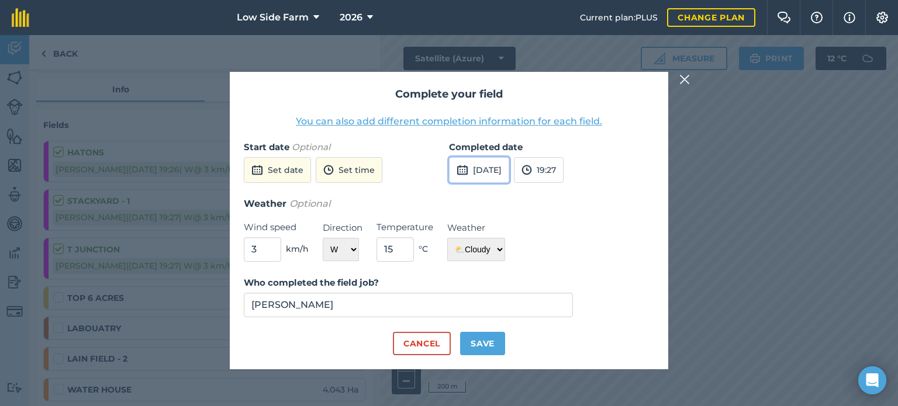
click at [499, 158] on button "[DATE]" at bounding box center [479, 170] width 60 height 26
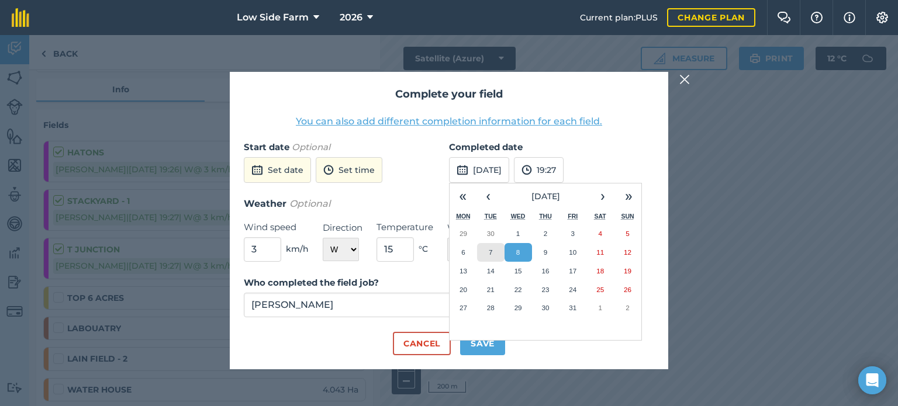
click at [498, 251] on button "7" at bounding box center [490, 252] width 27 height 19
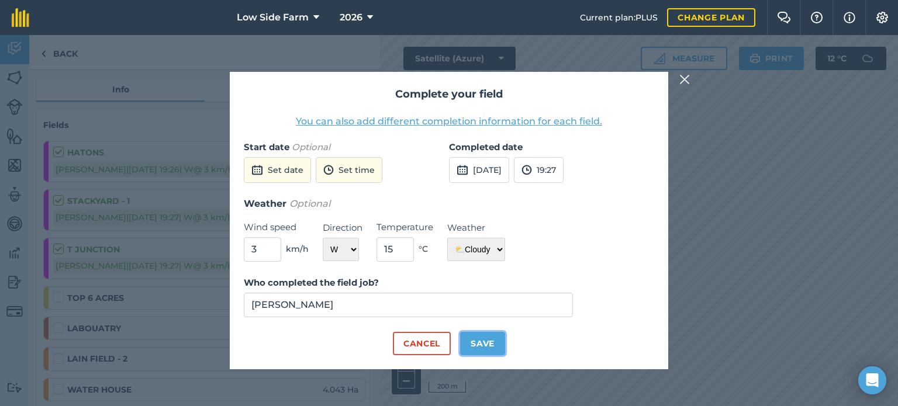
click at [472, 340] on button "Save" at bounding box center [482, 343] width 45 height 23
checkbox input "true"
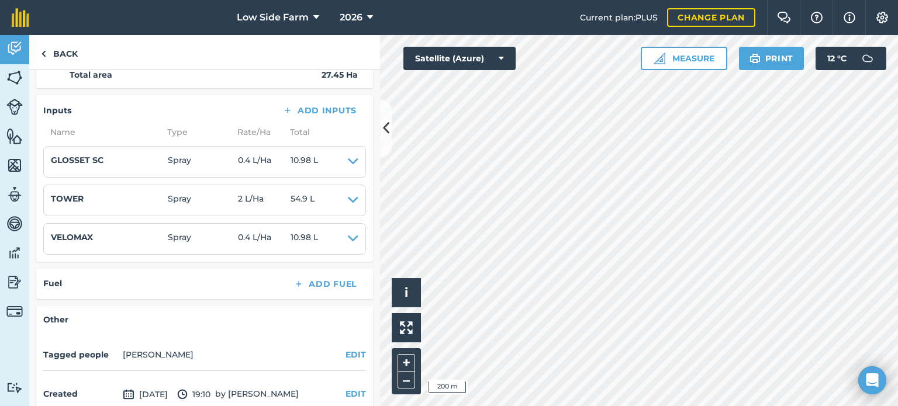
scroll to position [526, 0]
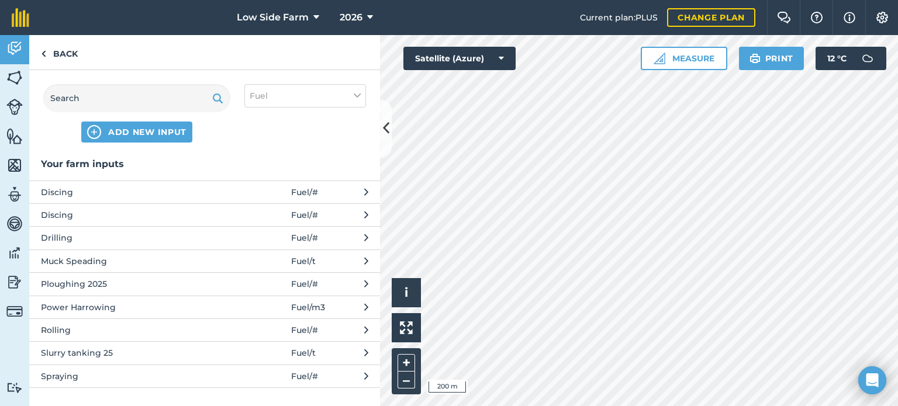
click at [101, 372] on span "Spraying" at bounding box center [136, 376] width 191 height 13
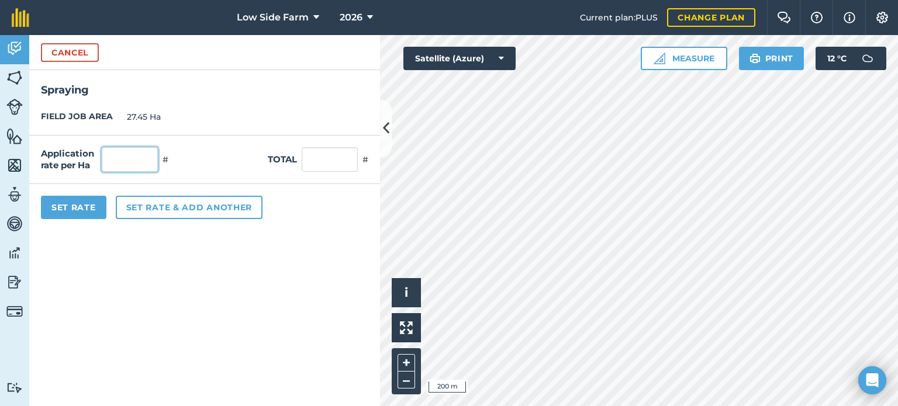
click at [154, 156] on input "text" at bounding box center [130, 159] width 56 height 25
type input "1"
type input "27.45"
click at [78, 205] on button "Set Rate" at bounding box center [73, 207] width 65 height 23
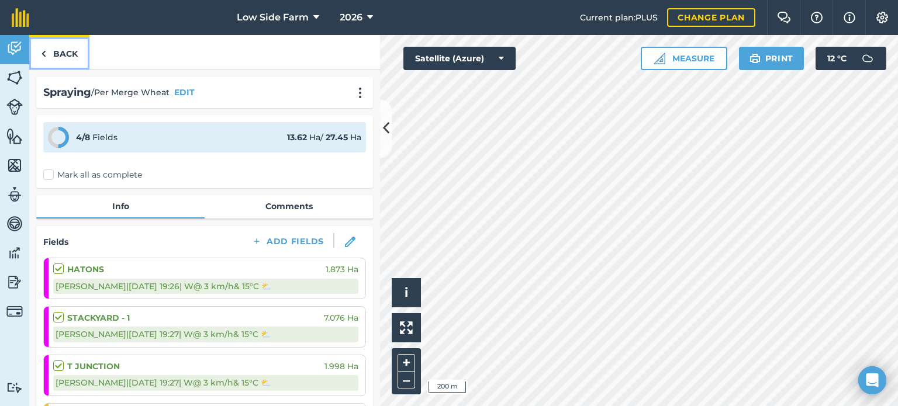
click at [57, 54] on link "Back" at bounding box center [59, 52] width 60 height 34
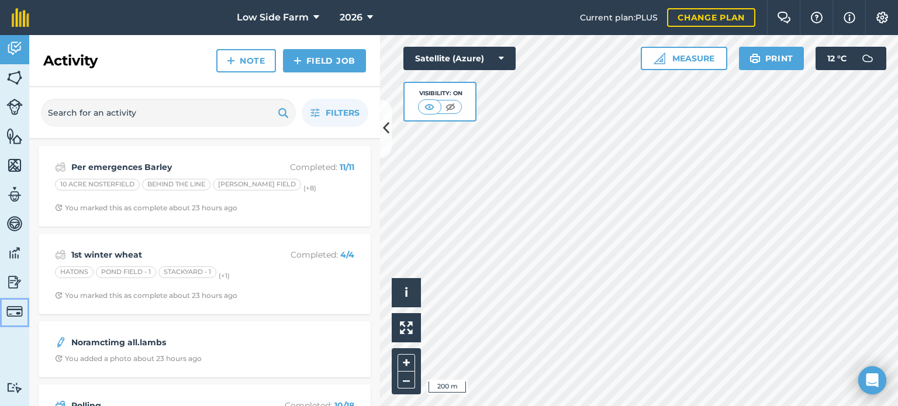
click at [24, 309] on link "Billing" at bounding box center [14, 312] width 29 height 29
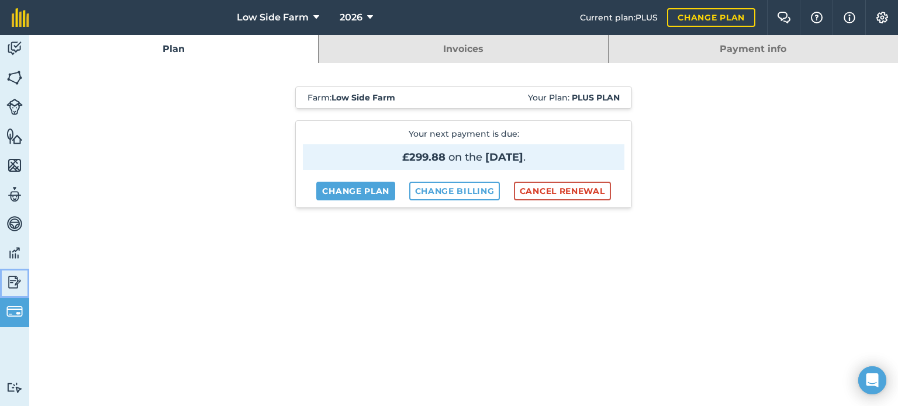
click at [17, 281] on img at bounding box center [14, 283] width 16 height 18
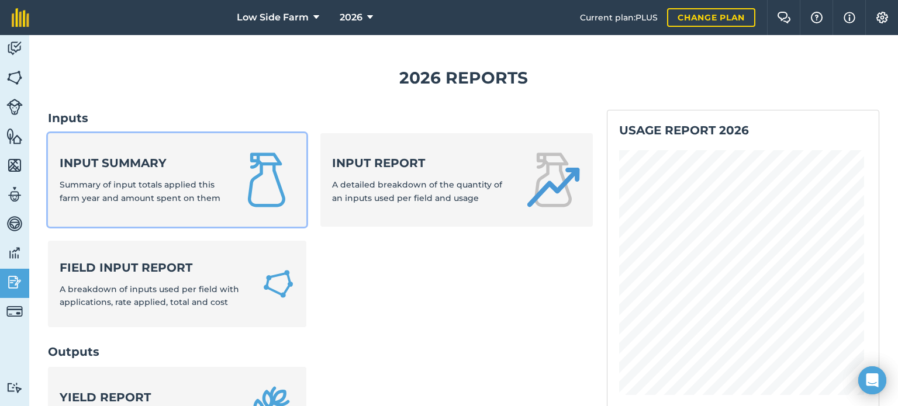
click at [172, 186] on span "Summary of input totals applied this farm year and amount spent on them" at bounding box center [140, 190] width 161 height 23
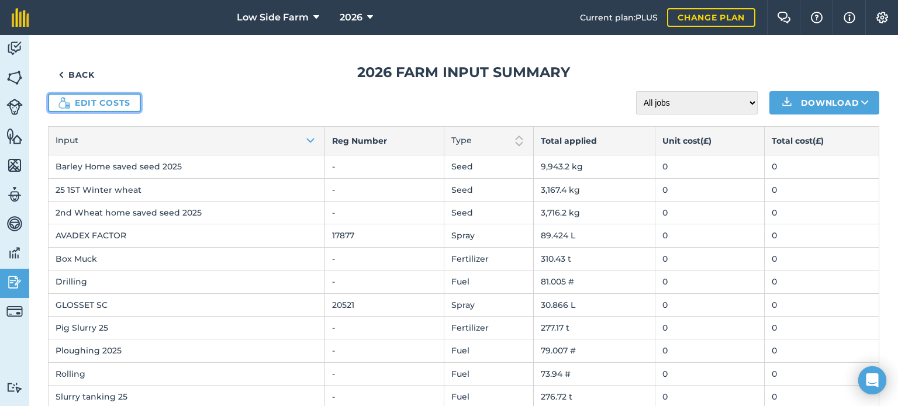
click at [106, 100] on link "Edit costs" at bounding box center [94, 103] width 93 height 19
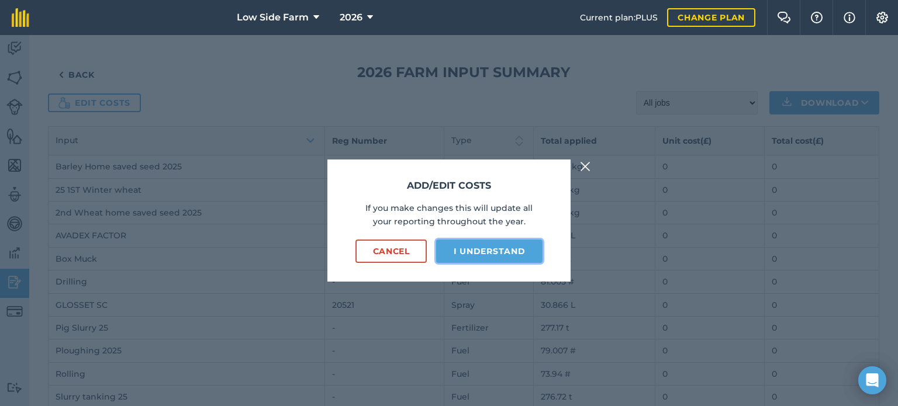
click at [466, 252] on button "I understand" at bounding box center [489, 251] width 106 height 23
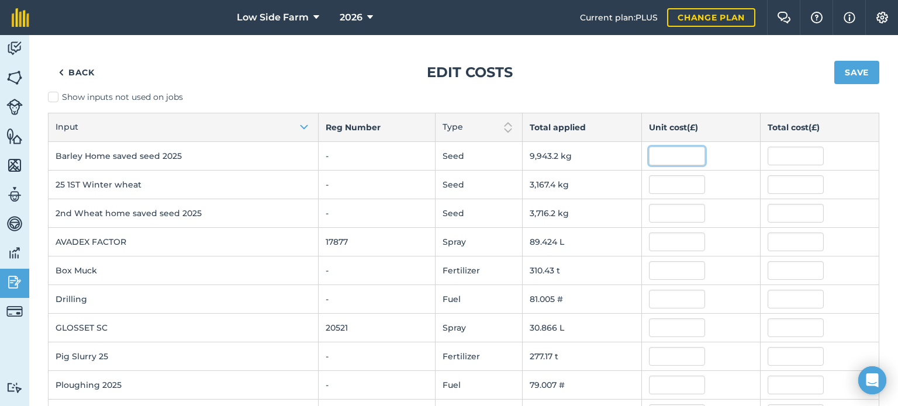
click at [651, 158] on input "text" at bounding box center [677, 156] width 56 height 19
click at [651, 158] on input "45" at bounding box center [677, 156] width 56 height 19
type input "45"
type input "447,443.955"
click at [602, 187] on td "3,167.4 kg" at bounding box center [582, 185] width 119 height 29
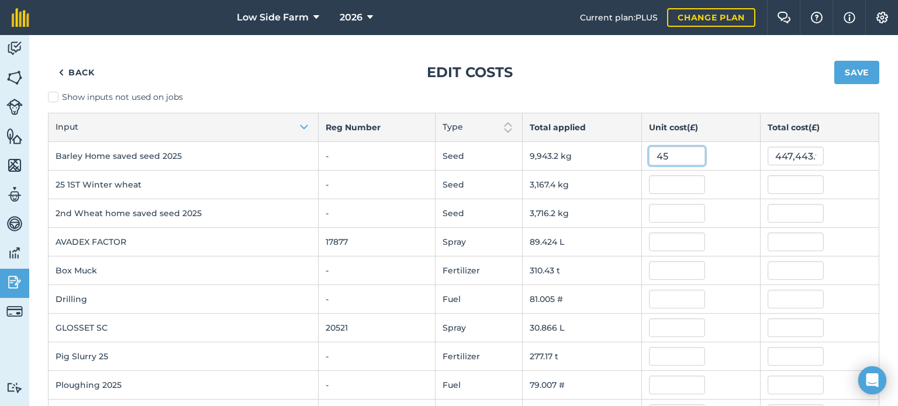
click at [662, 154] on input "45" at bounding box center [677, 156] width 56 height 19
type input "4"
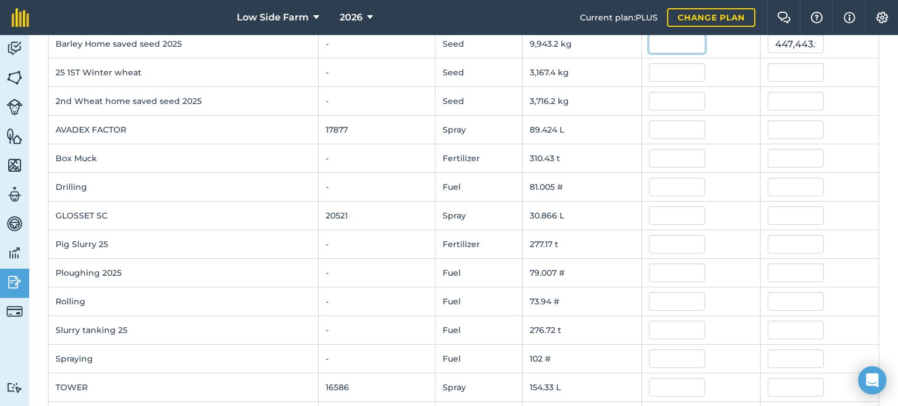
scroll to position [118, 0]
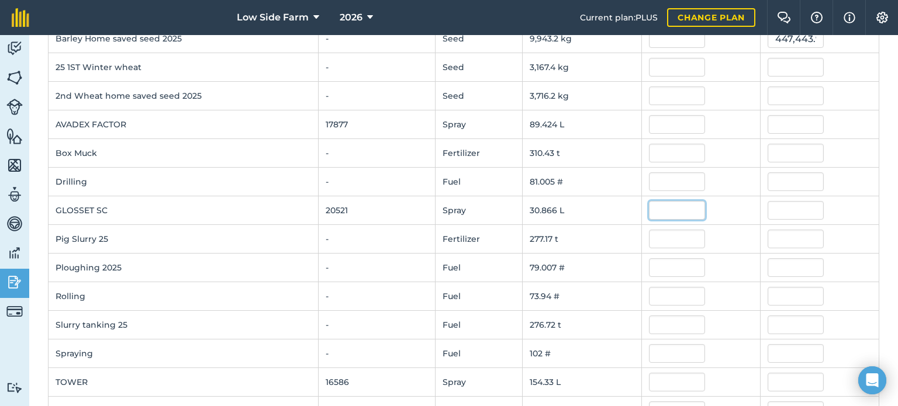
click at [662, 205] on input "text" at bounding box center [677, 210] width 56 height 19
type input "45"
type input "1,388.952"
click at [730, 225] on td at bounding box center [700, 239] width 119 height 29
click at [677, 201] on input "45" at bounding box center [677, 210] width 56 height 19
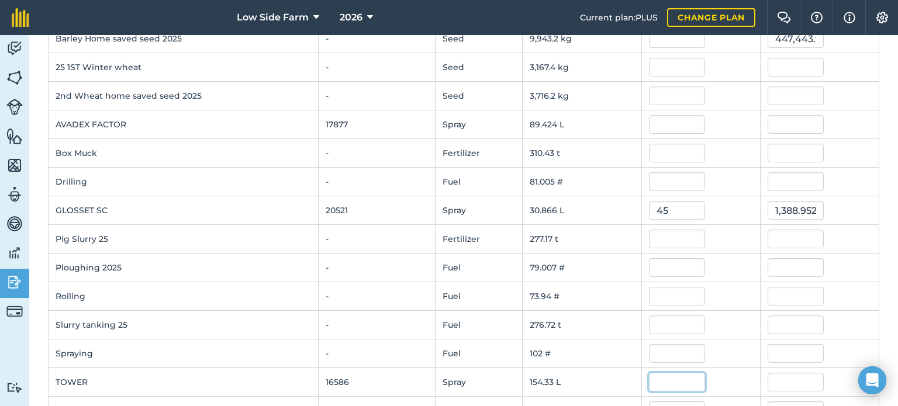
click at [655, 376] on input "text" at bounding box center [677, 382] width 56 height 19
type input "16"
type input "2,469.248"
click at [735, 373] on div "16" at bounding box center [701, 382] width 104 height 19
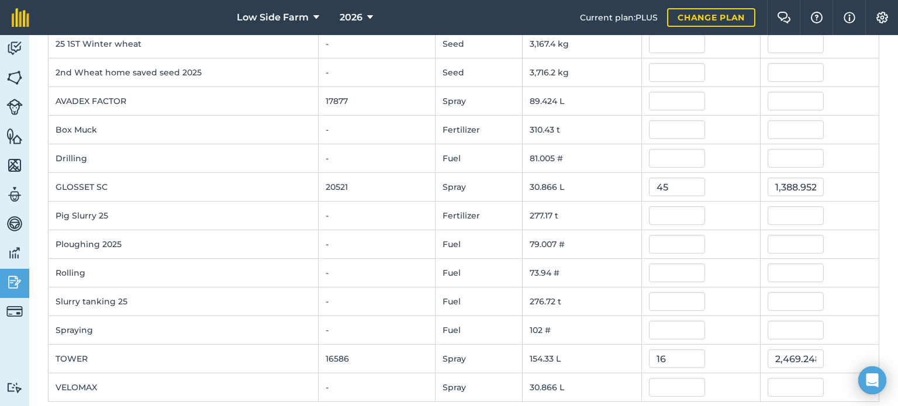
scroll to position [153, 0]
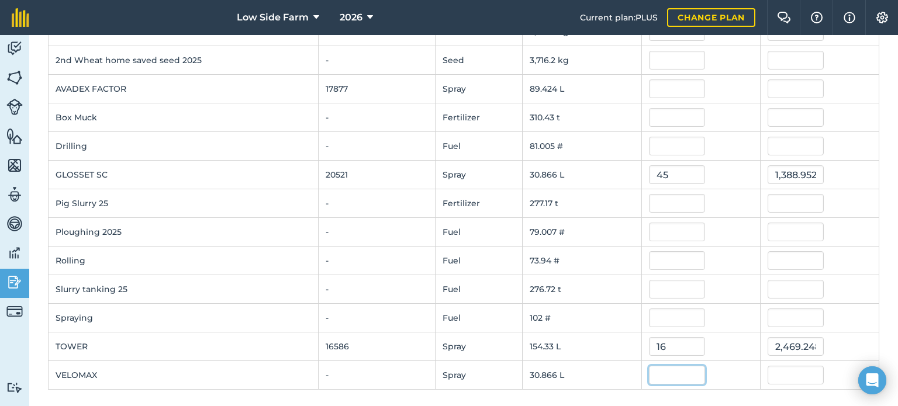
click at [649, 366] on input "text" at bounding box center [677, 375] width 56 height 19
type input "15"
type input "462.98400000000004"
click at [727, 341] on div "16" at bounding box center [701, 346] width 104 height 19
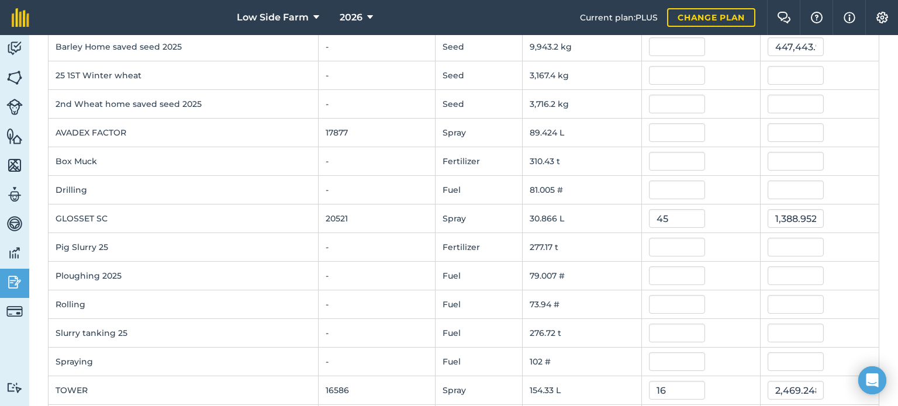
scroll to position [109, 0]
click at [662, 125] on input "text" at bounding box center [677, 133] width 56 height 19
type input "14.5"
type input "1,296.647942"
click at [746, 146] on td "14.5" at bounding box center [700, 133] width 119 height 29
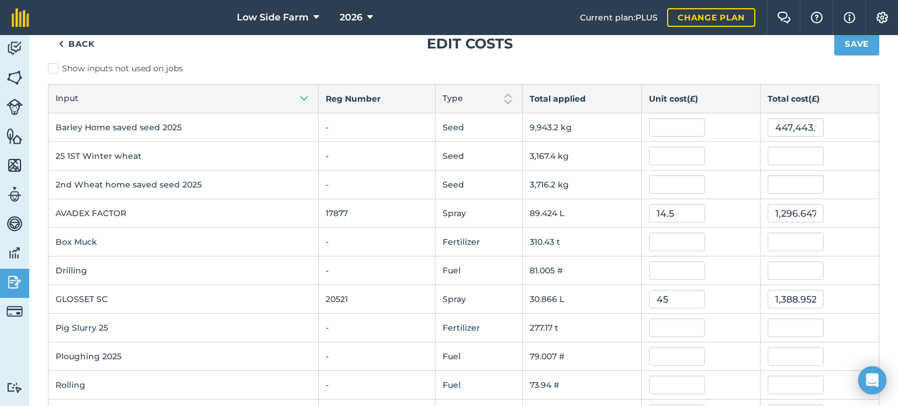
scroll to position [30, 0]
drag, startPoint x: 886, startPoint y: 134, endPoint x: 893, endPoint y: 160, distance: 27.1
click at [893, 160] on div "Back Edit costs Save Show inputs not used on jobs Input Reg Number Type Total a…" at bounding box center [463, 220] width 869 height 371
click at [654, 271] on input "text" at bounding box center [677, 269] width 56 height 19
click at [654, 271] on input "62" at bounding box center [677, 269] width 56 height 19
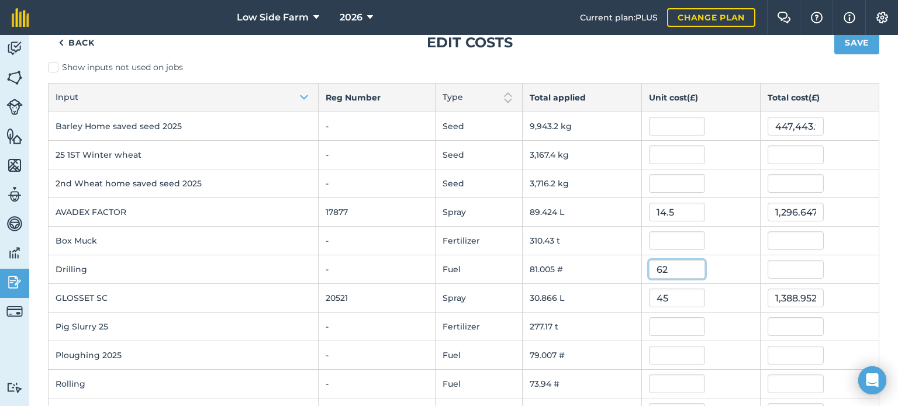
type input "62"
type input "5,022.33108"
click at [657, 357] on input "text" at bounding box center [677, 355] width 56 height 19
click at [659, 358] on input "60" at bounding box center [677, 355] width 56 height 19
type input "60"
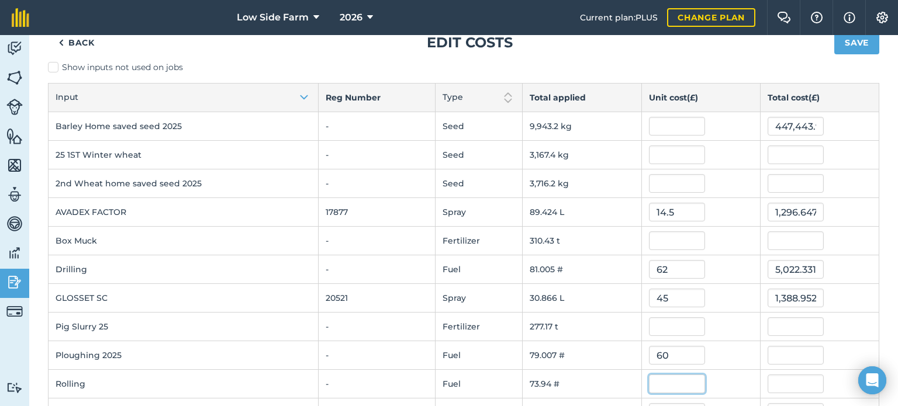
type input "4,740.41976"
click at [652, 381] on input "text" at bounding box center [677, 384] width 56 height 19
click at [652, 381] on input "15" at bounding box center [677, 384] width 56 height 19
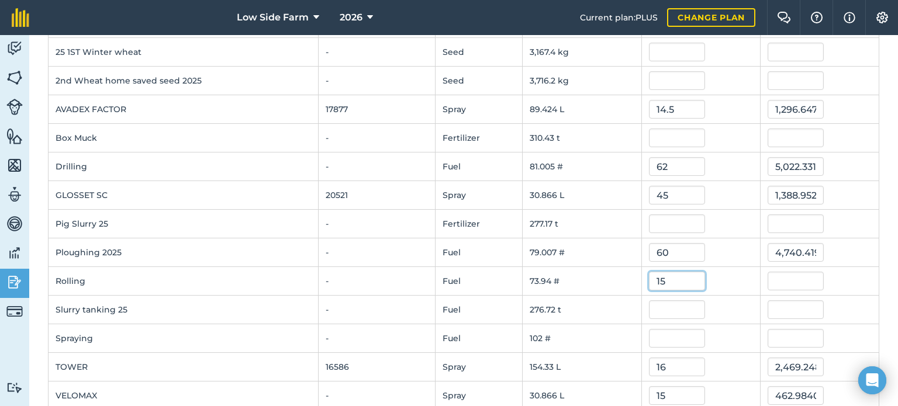
scroll to position [153, 0]
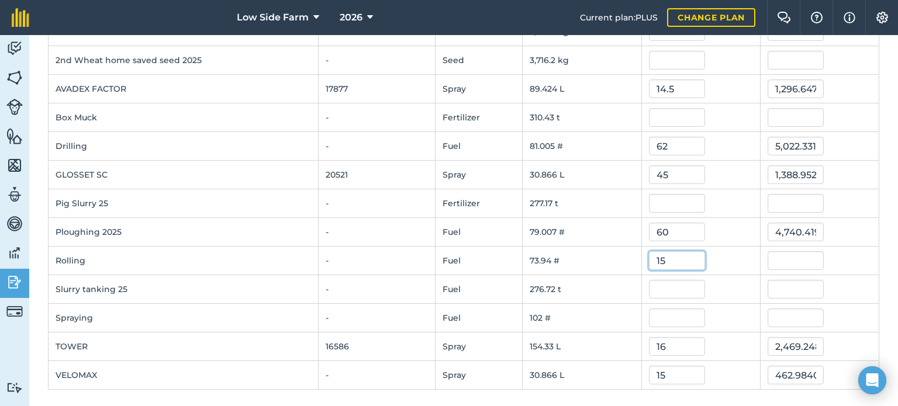
type input "15"
type input "1,109.1"
click at [667, 314] on input "text" at bounding box center [677, 318] width 56 height 19
click at [667, 314] on input "12" at bounding box center [677, 318] width 56 height 19
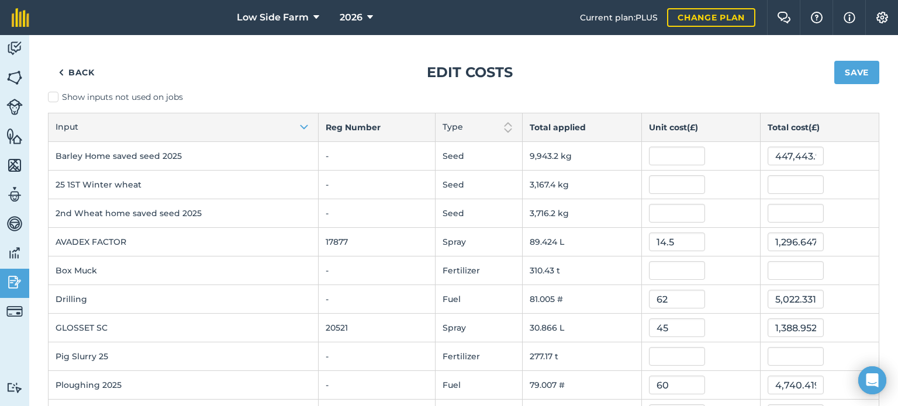
scroll to position [1, 0]
type input "12"
type input "1,224.04806"
click at [657, 156] on input "text" at bounding box center [677, 155] width 56 height 19
type input "2.5"
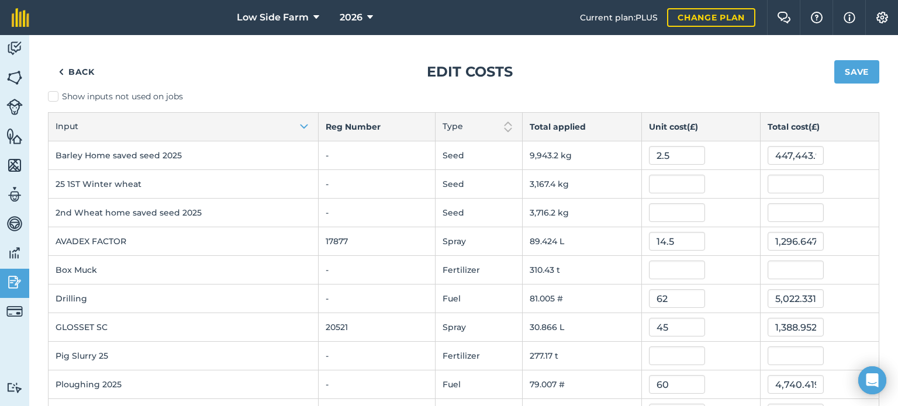
type input "24,857.9975"
click at [738, 170] on td at bounding box center [700, 184] width 119 height 29
click at [670, 154] on input "2.5" at bounding box center [677, 155] width 56 height 19
click at [656, 182] on input "text" at bounding box center [677, 184] width 56 height 19
type input "2.6"
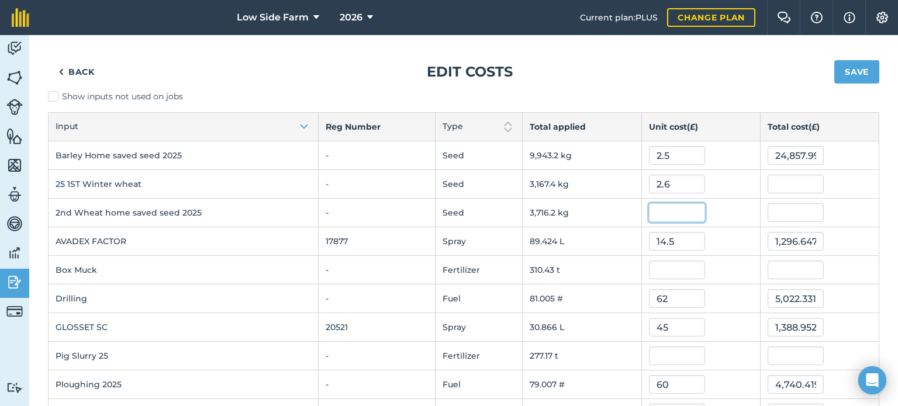
type input "8,235.274580000001"
click at [653, 212] on input "text" at bounding box center [677, 212] width 56 height 19
type input "4.8"
type input "17,837.95296"
click at [833, 134] on th "Total cost ( £ )" at bounding box center [819, 127] width 119 height 29
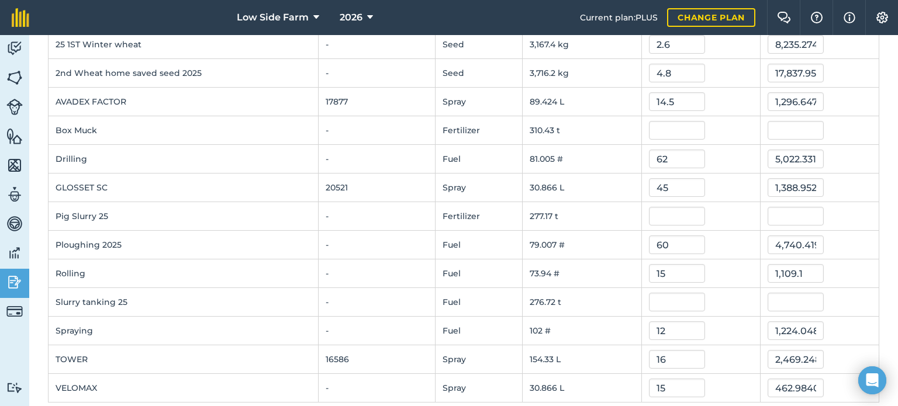
scroll to position [153, 0]
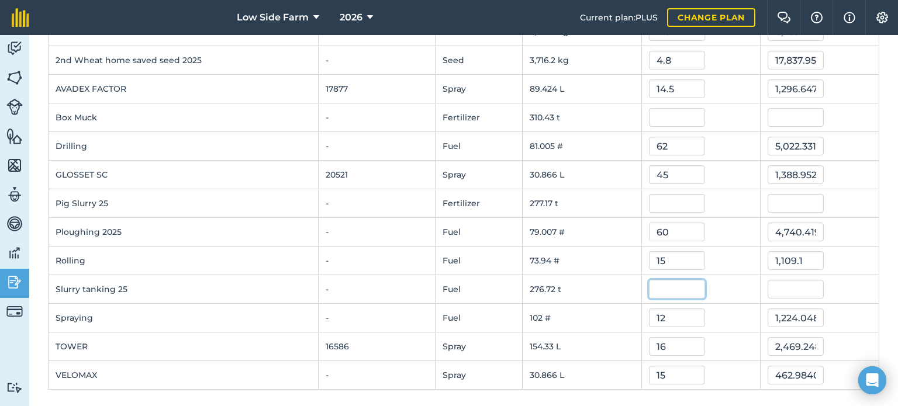
click at [653, 292] on input "text" at bounding box center [677, 289] width 56 height 19
type input "2.5"
type input "691.80665"
click at [703, 257] on div "15" at bounding box center [701, 260] width 104 height 19
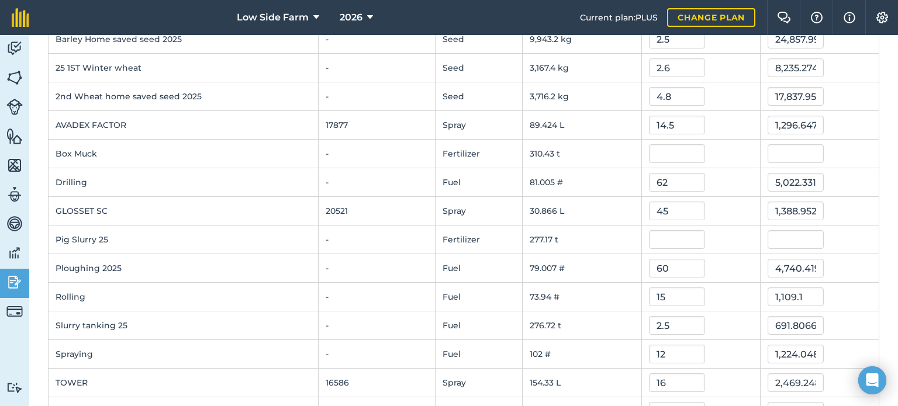
scroll to position [0, 0]
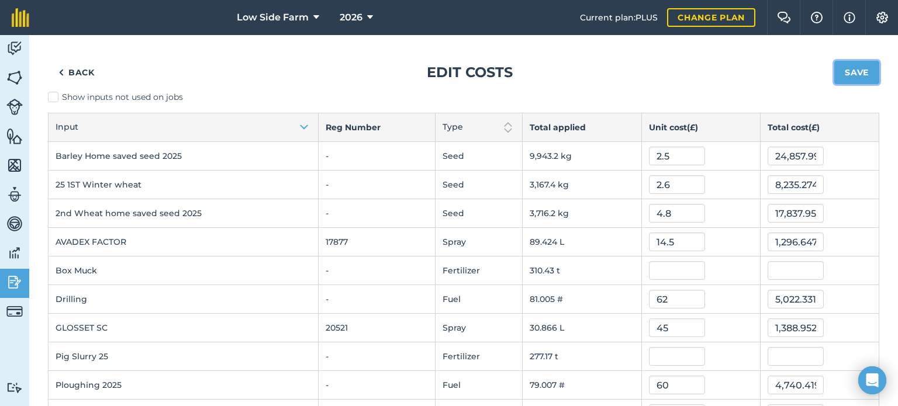
click at [859, 72] on button "Save" at bounding box center [856, 72] width 45 height 23
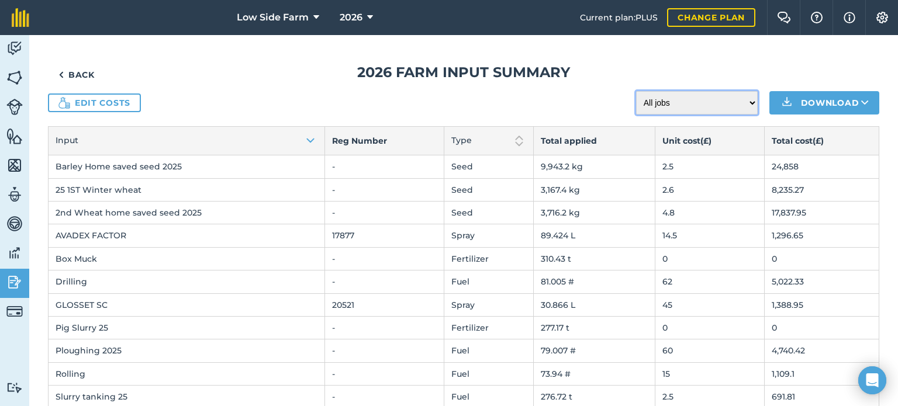
click at [678, 95] on select "All jobs Incomplete jobs Complete jobs" at bounding box center [697, 102] width 122 height 23
select select "done"
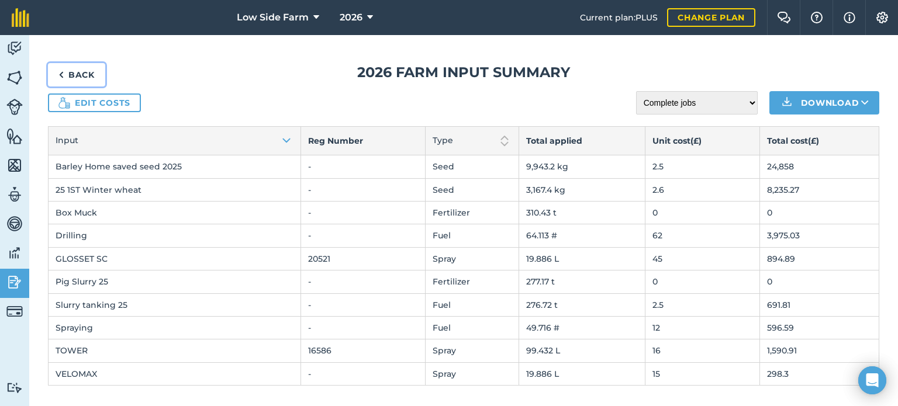
click at [71, 76] on link "Back" at bounding box center [76, 74] width 57 height 23
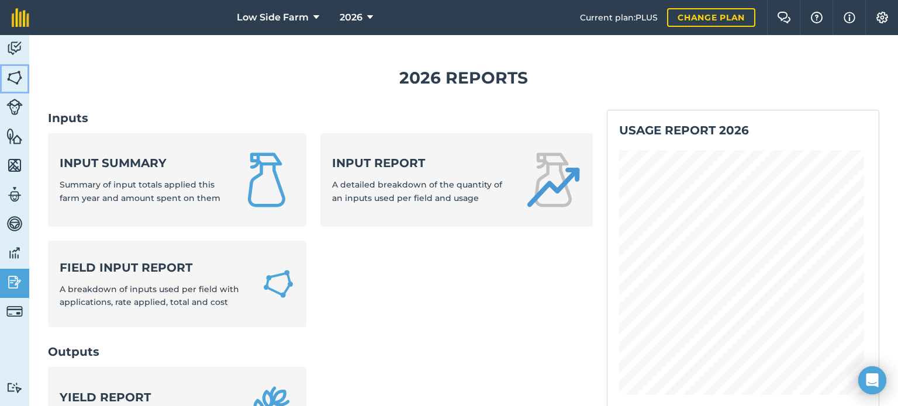
click at [25, 78] on link "Fields" at bounding box center [14, 78] width 29 height 29
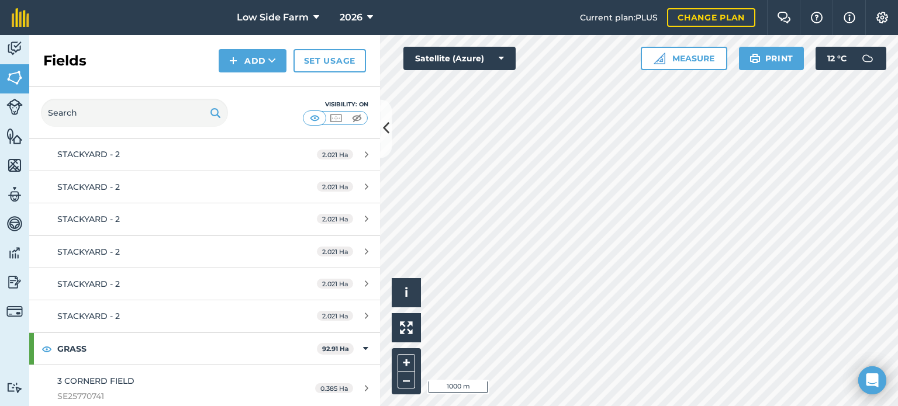
scroll to position [702, 0]
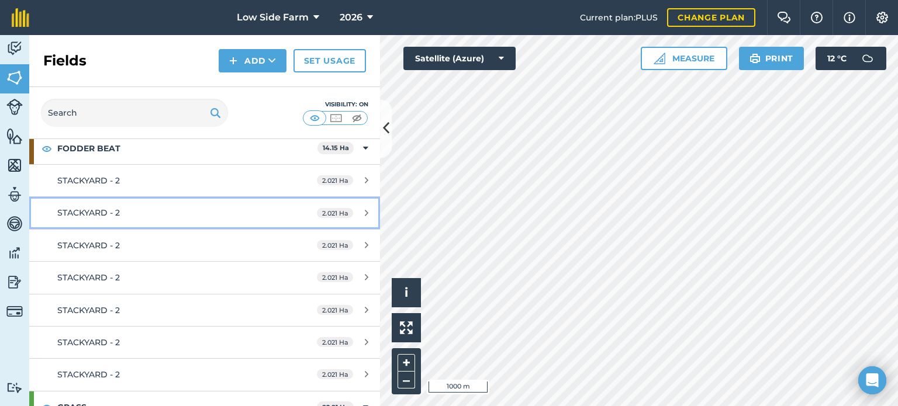
click at [175, 206] on div "STACKYARD - 2" at bounding box center [167, 212] width 220 height 13
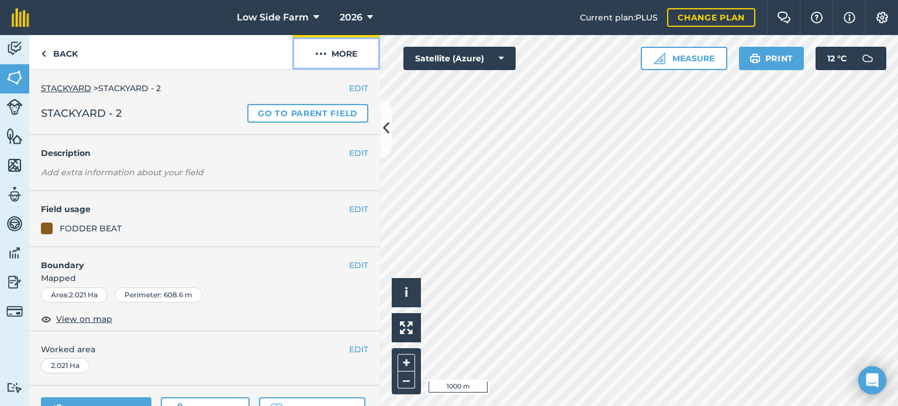
click at [324, 49] on img at bounding box center [321, 54] width 12 height 14
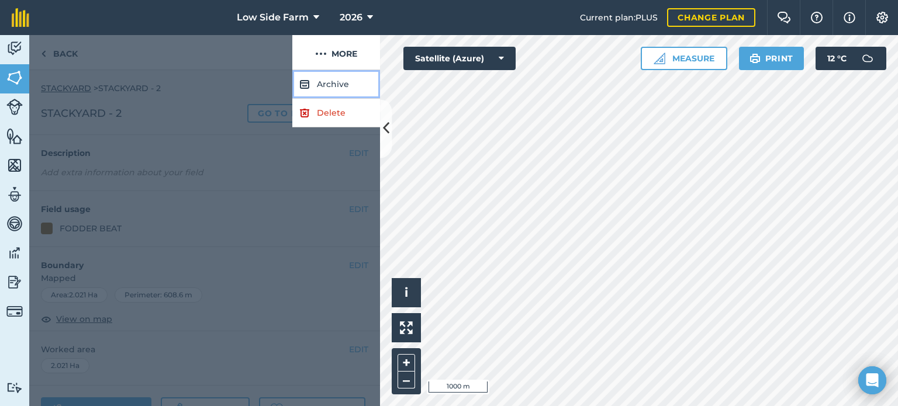
click at [324, 87] on button "Archive" at bounding box center [336, 84] width 88 height 29
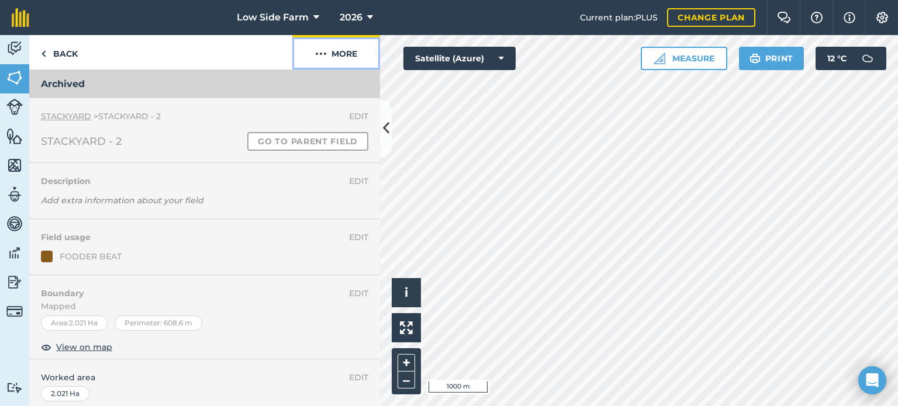
click at [322, 50] on img at bounding box center [321, 54] width 12 height 14
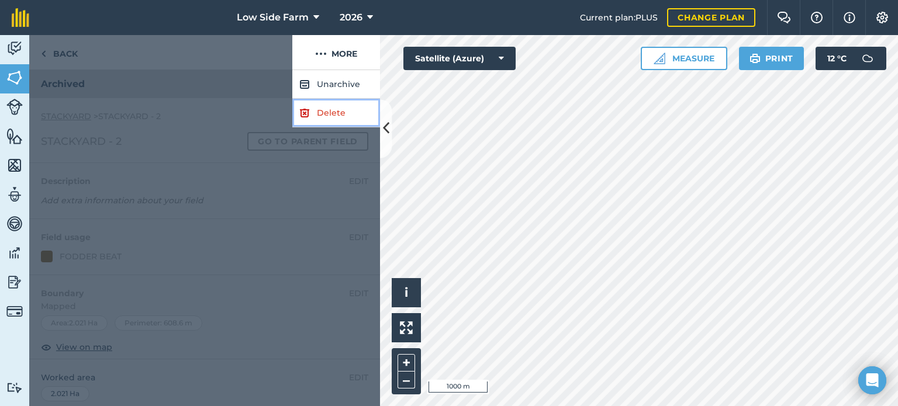
click at [329, 112] on link "Delete" at bounding box center [336, 113] width 88 height 29
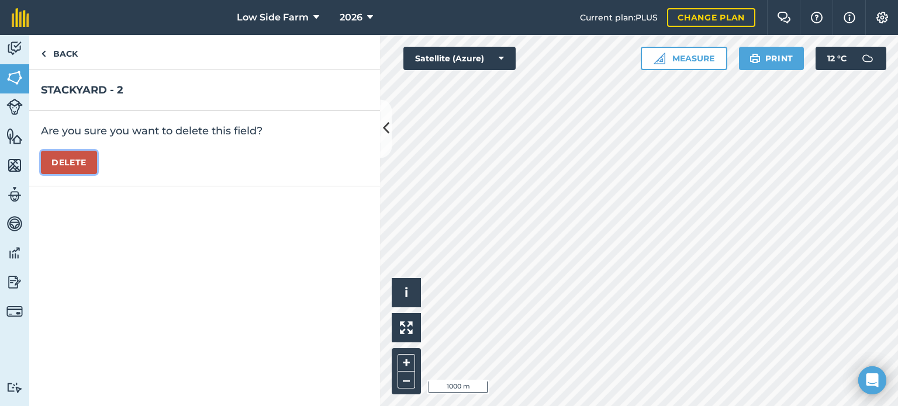
click at [67, 160] on button "Delete" at bounding box center [69, 162] width 56 height 23
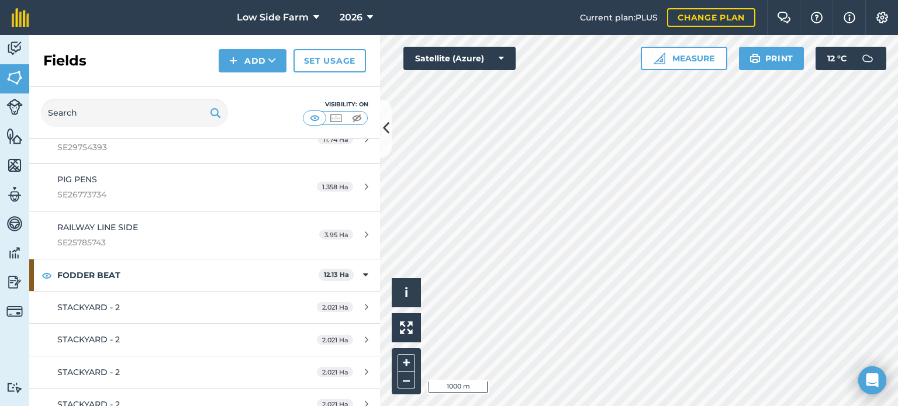
scroll to position [643, 0]
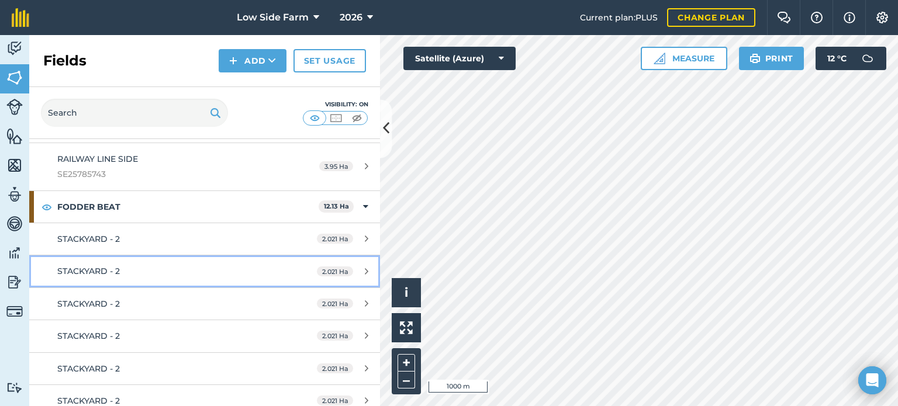
click at [95, 266] on span "STACKYARD - 2" at bounding box center [88, 271] width 63 height 11
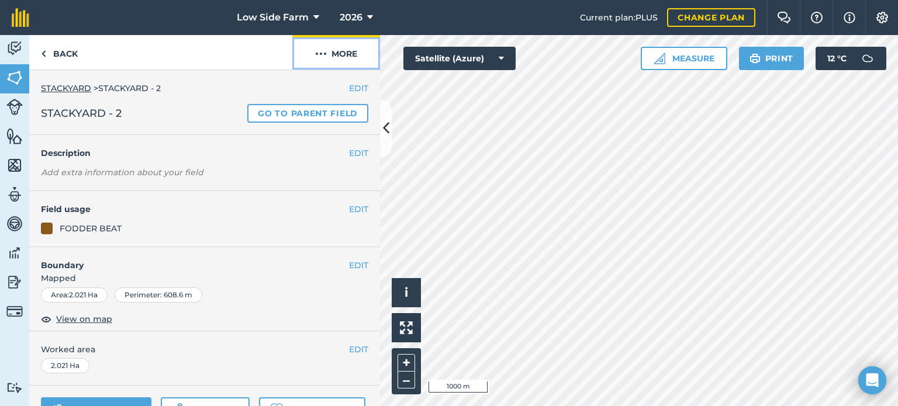
click at [325, 57] on img at bounding box center [321, 54] width 12 height 14
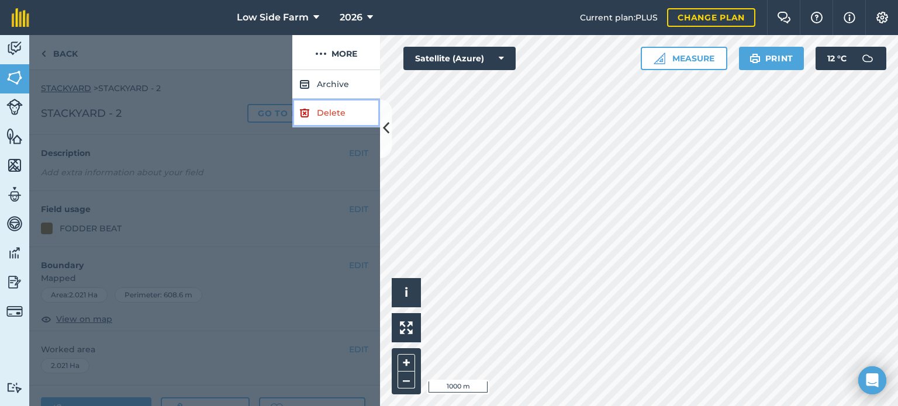
click at [316, 115] on link "Delete" at bounding box center [336, 113] width 88 height 29
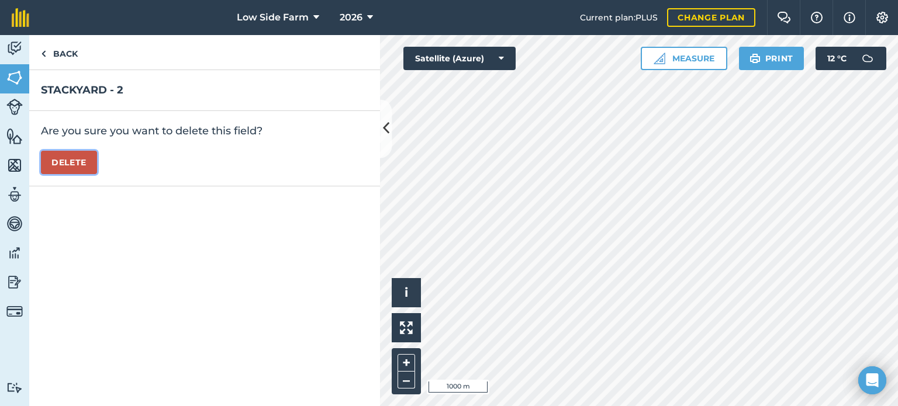
click at [61, 165] on button "Delete" at bounding box center [69, 162] width 56 height 23
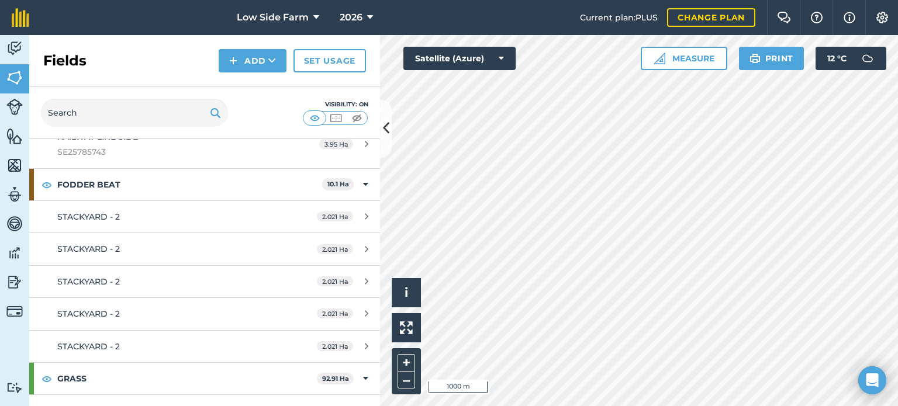
scroll to position [702, 0]
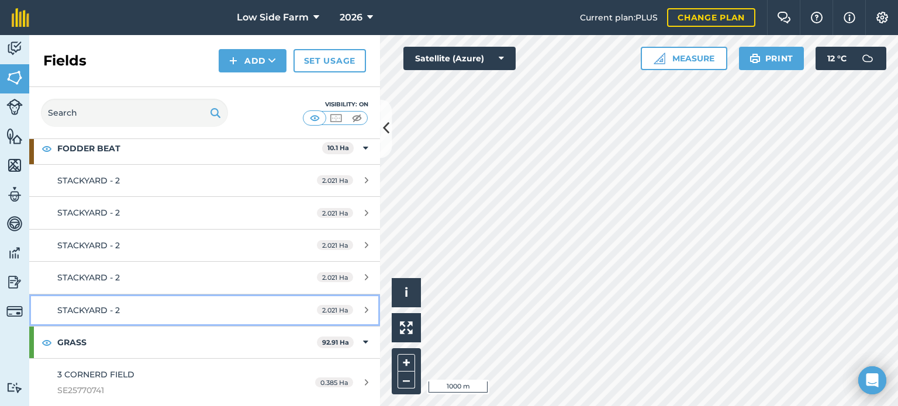
click at [90, 308] on span "STACKYARD - 2" at bounding box center [88, 310] width 63 height 11
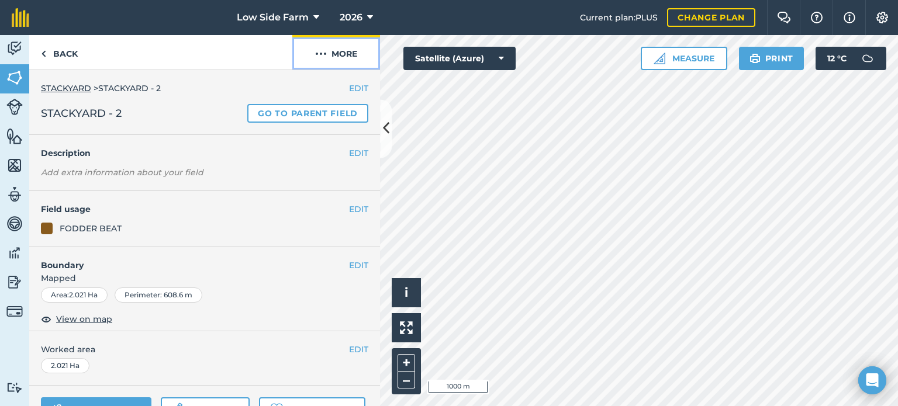
click at [325, 54] on img at bounding box center [321, 54] width 12 height 14
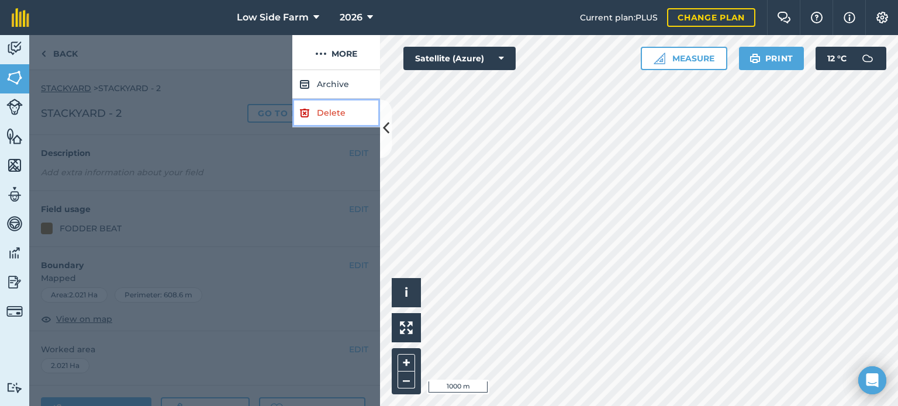
click at [326, 115] on link "Delete" at bounding box center [336, 113] width 88 height 29
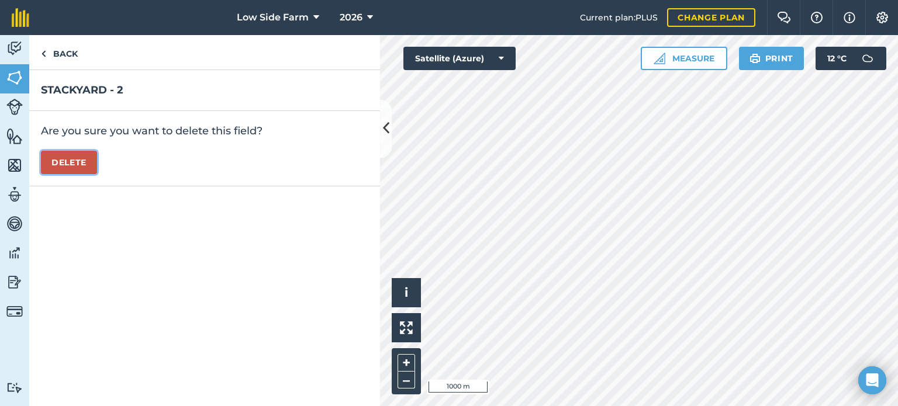
click at [80, 158] on button "Delete" at bounding box center [69, 162] width 56 height 23
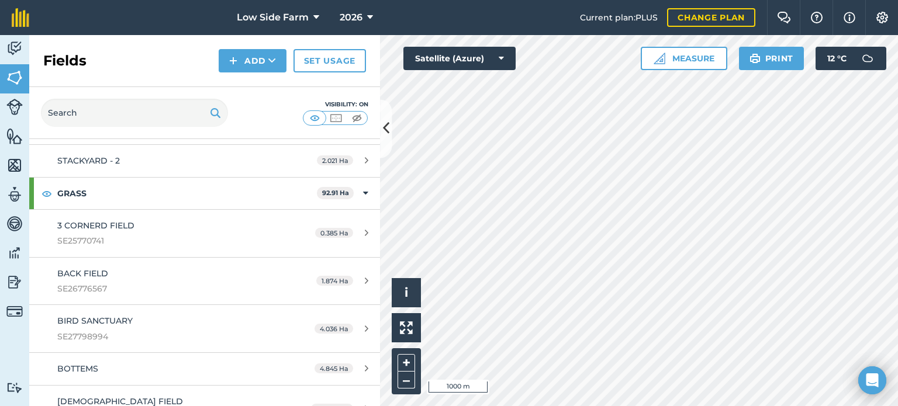
scroll to position [702, 0]
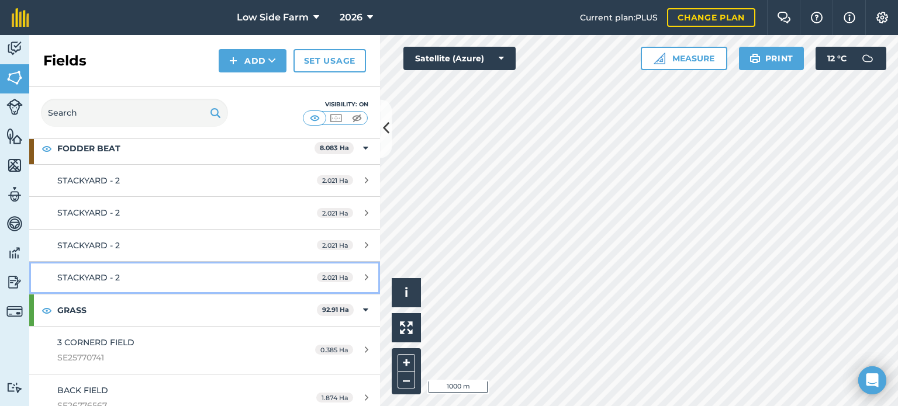
click at [78, 273] on span "STACKYARD - 2" at bounding box center [88, 277] width 63 height 11
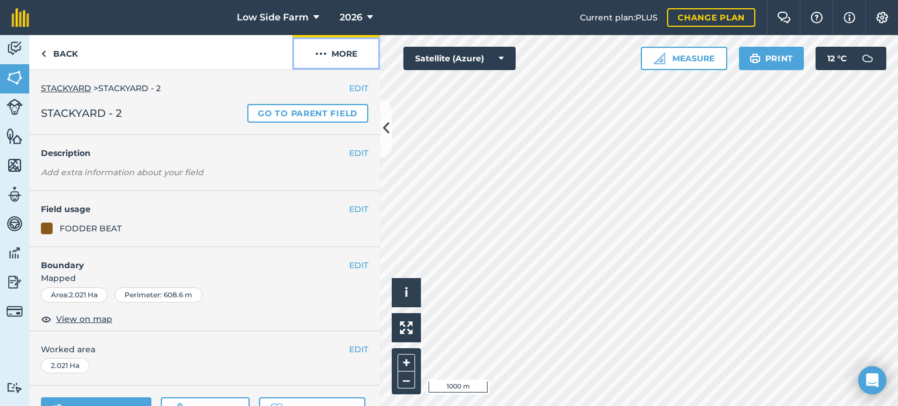
click at [318, 55] on img at bounding box center [321, 54] width 12 height 14
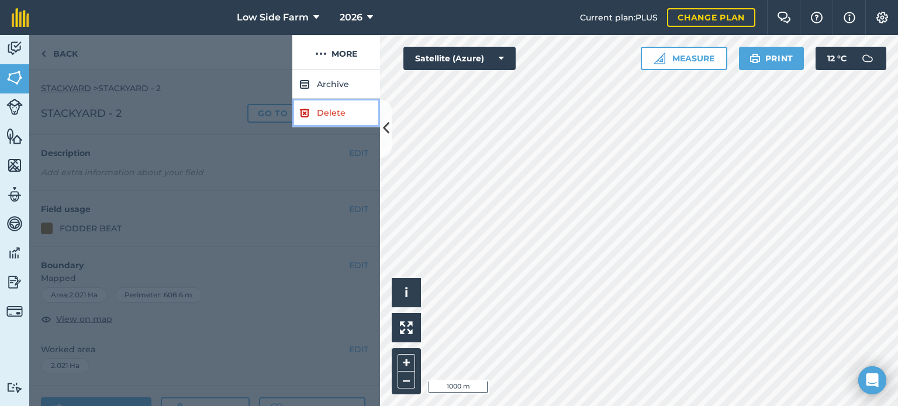
click at [332, 114] on link "Delete" at bounding box center [336, 113] width 88 height 29
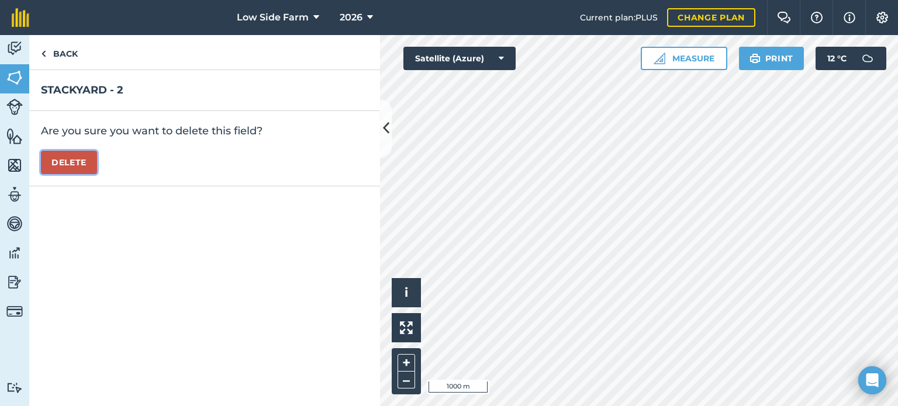
click at [89, 162] on button "Delete" at bounding box center [69, 162] width 56 height 23
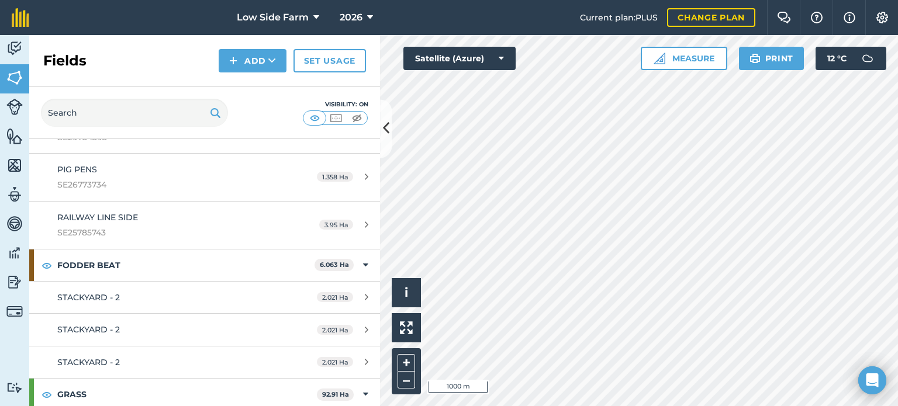
scroll to position [643, 0]
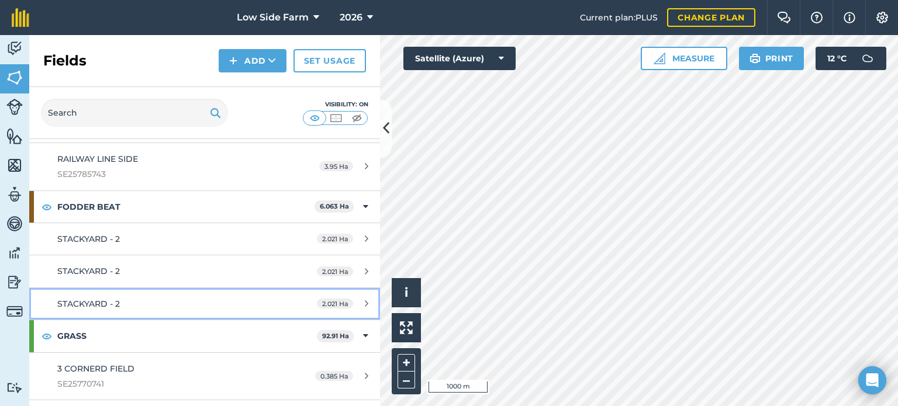
click at [62, 301] on span "STACKYARD - 2" at bounding box center [88, 304] width 63 height 11
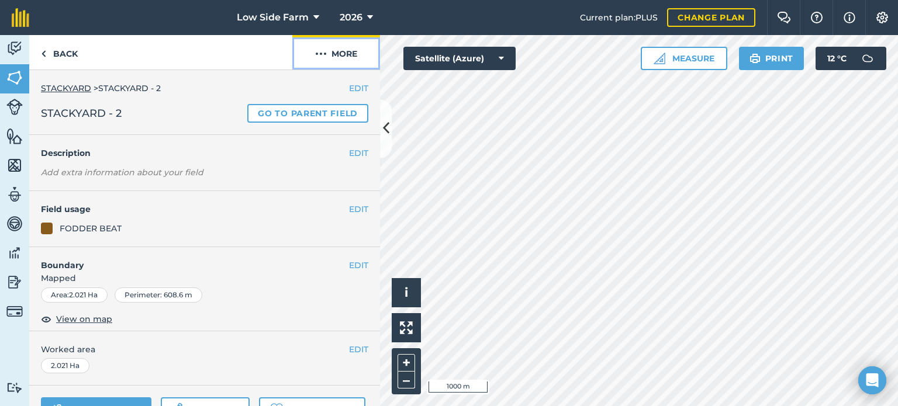
click at [344, 47] on button "More" at bounding box center [336, 52] width 88 height 34
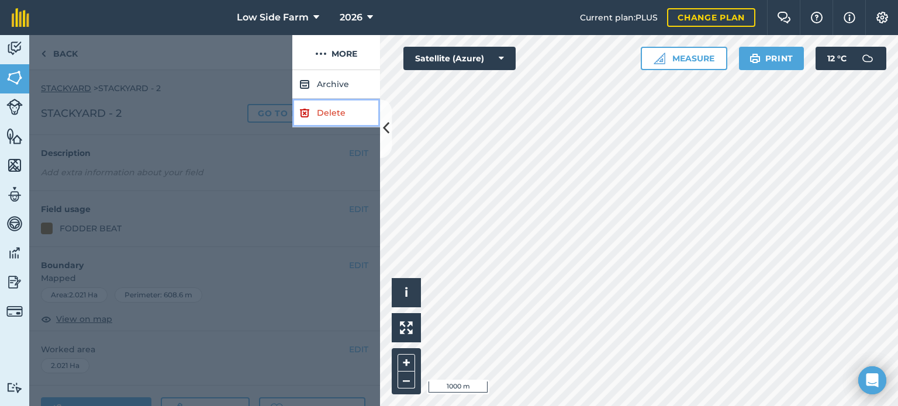
click at [318, 116] on link "Delete" at bounding box center [336, 113] width 88 height 29
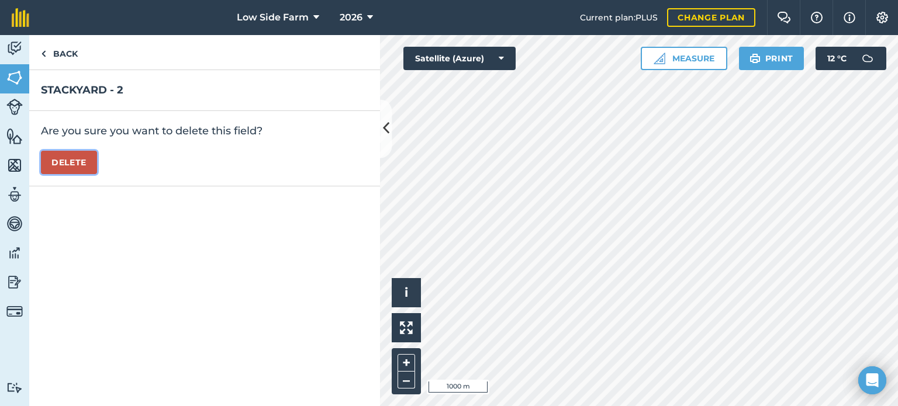
click at [83, 164] on button "Delete" at bounding box center [69, 162] width 56 height 23
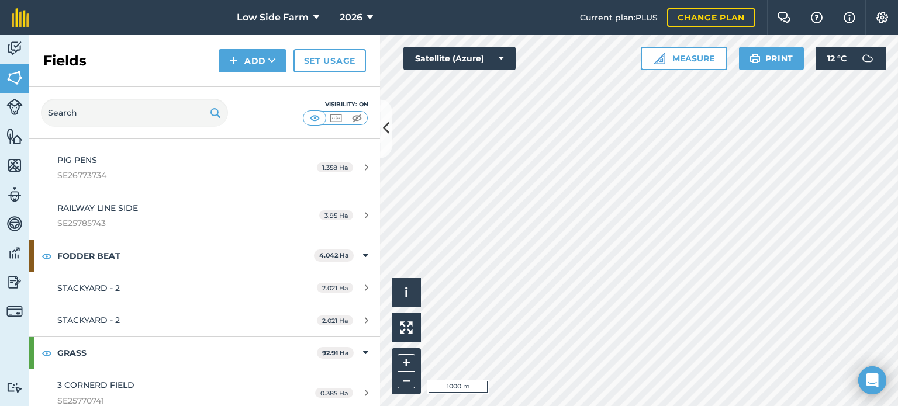
scroll to position [643, 0]
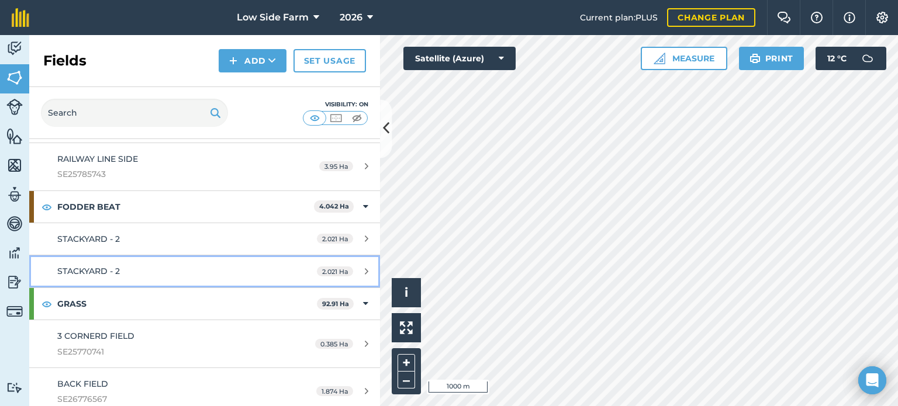
click at [77, 272] on span "STACKYARD - 2" at bounding box center [88, 271] width 63 height 11
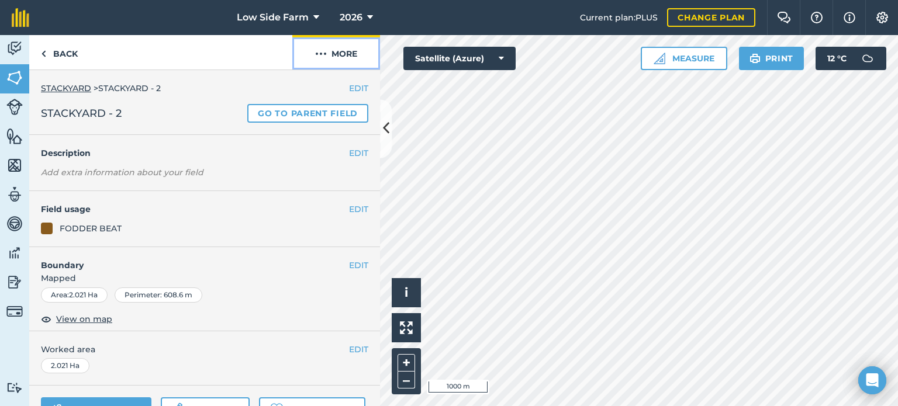
click at [333, 56] on button "More" at bounding box center [336, 52] width 88 height 34
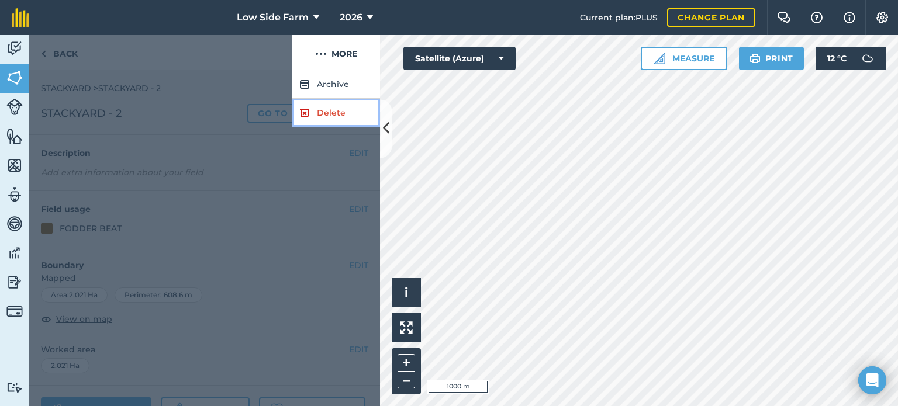
click at [330, 115] on link "Delete" at bounding box center [336, 113] width 88 height 29
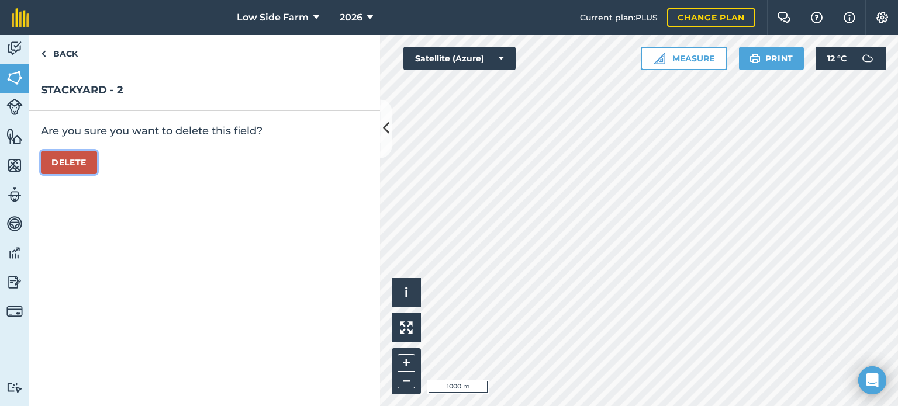
click at [64, 163] on button "Delete" at bounding box center [69, 162] width 56 height 23
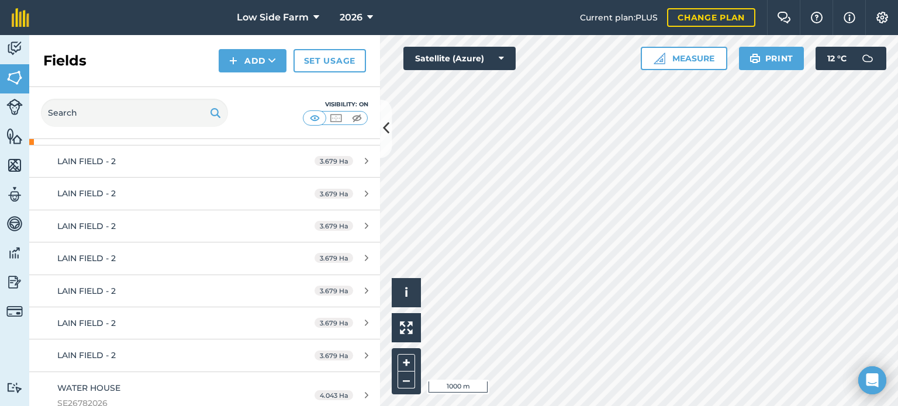
scroll to position [3658, 0]
